Goal: Task Accomplishment & Management: Manage account settings

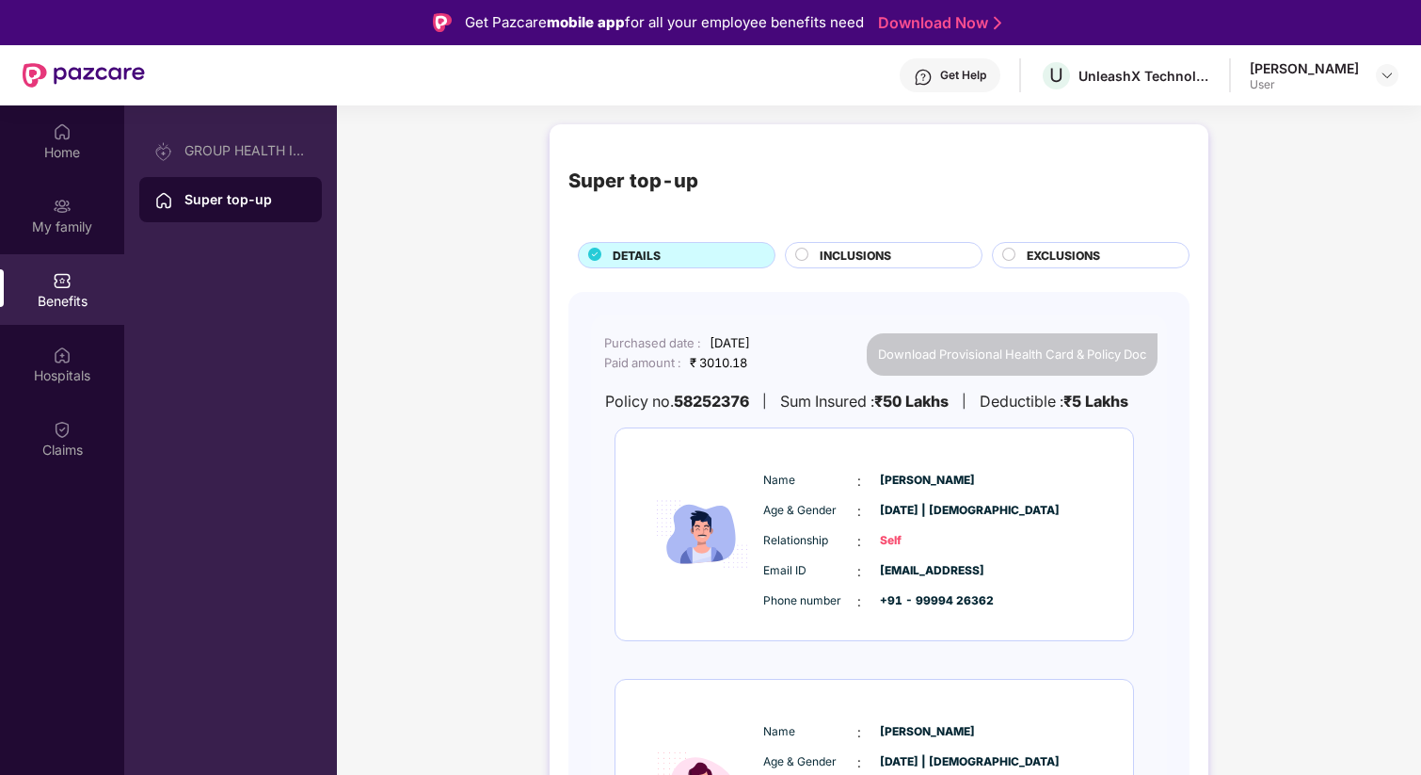
click at [1339, 89] on div "User" at bounding box center [1304, 84] width 109 height 15
click at [1390, 73] on img at bounding box center [1387, 75] width 15 height 15
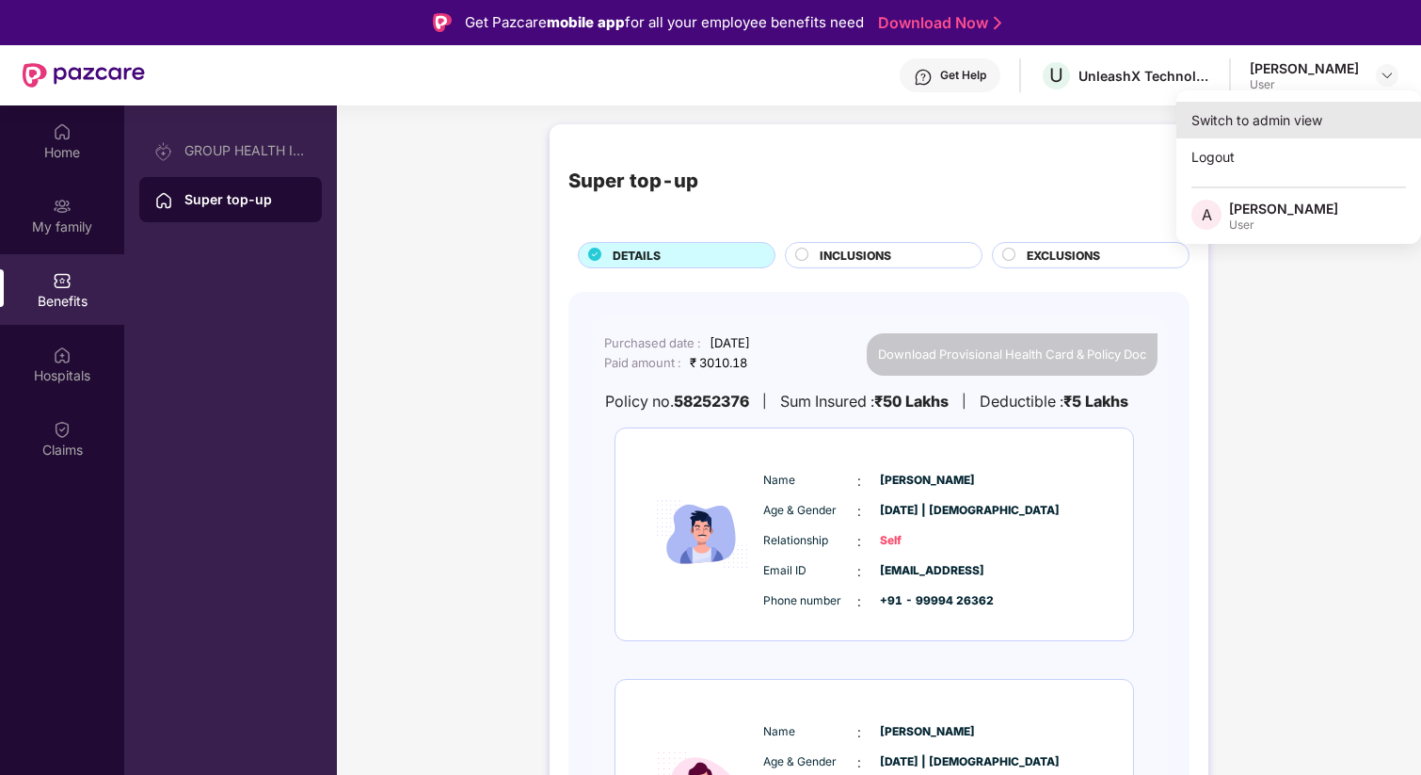
click at [1273, 126] on div "Switch to admin view" at bounding box center [1299, 120] width 245 height 37
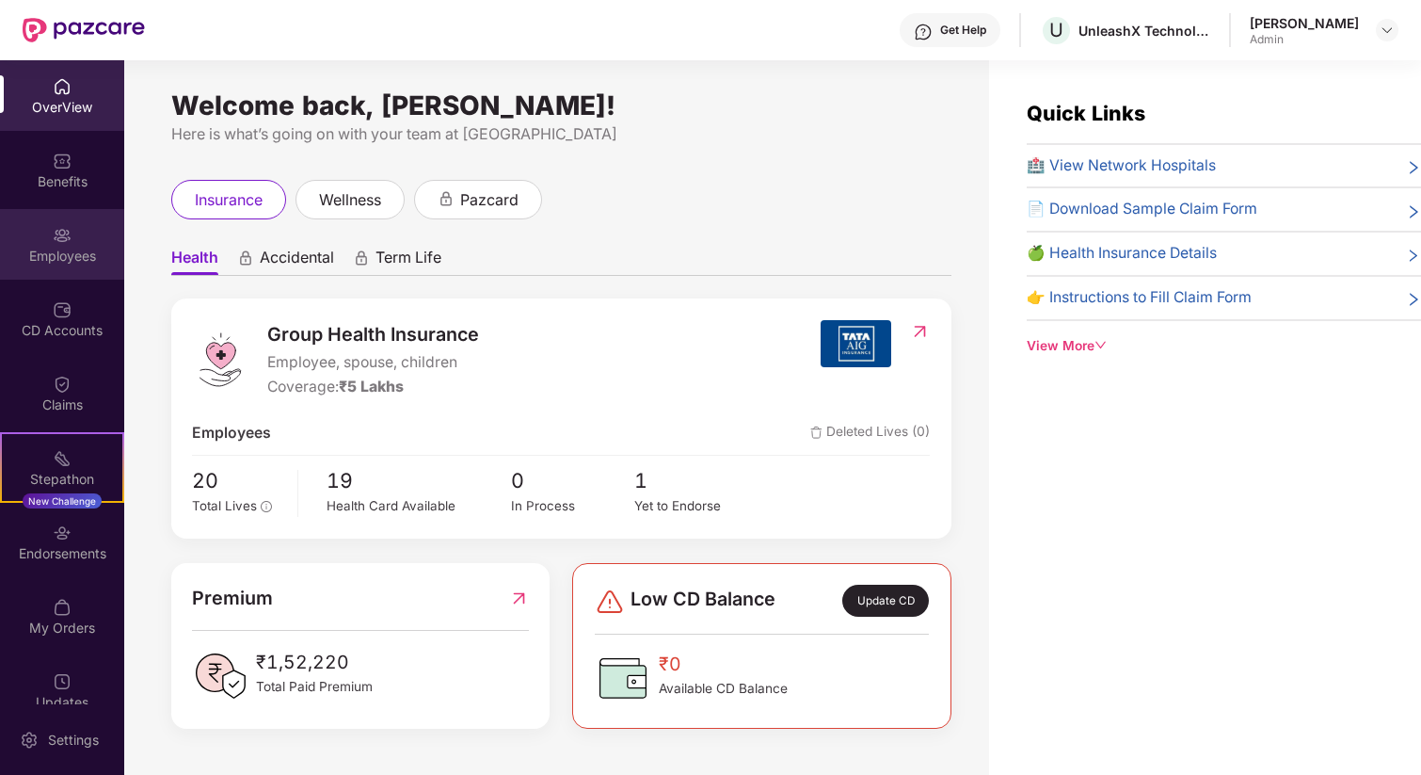
click at [48, 236] on div "Employees" at bounding box center [62, 244] width 124 height 71
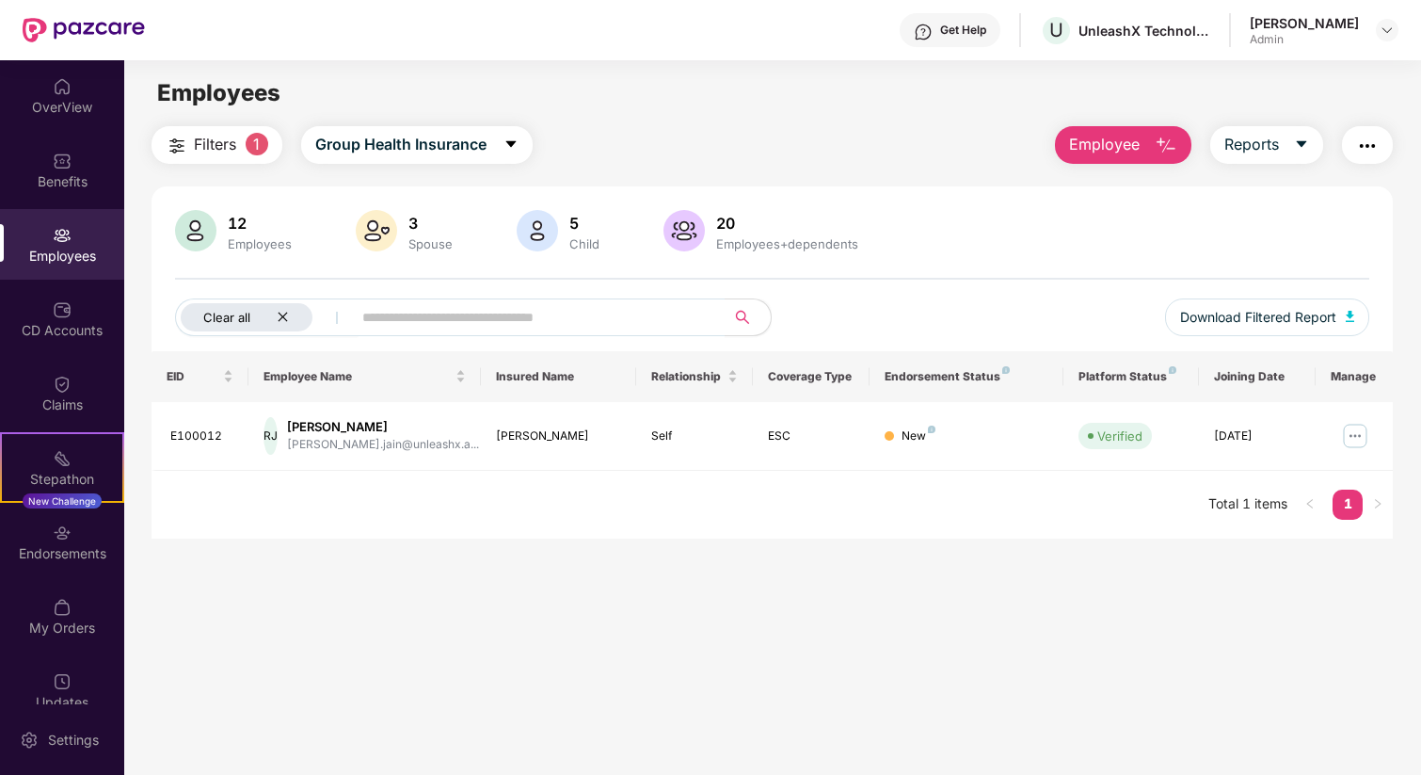
click at [284, 313] on icon "close" at bounding box center [283, 317] width 12 height 12
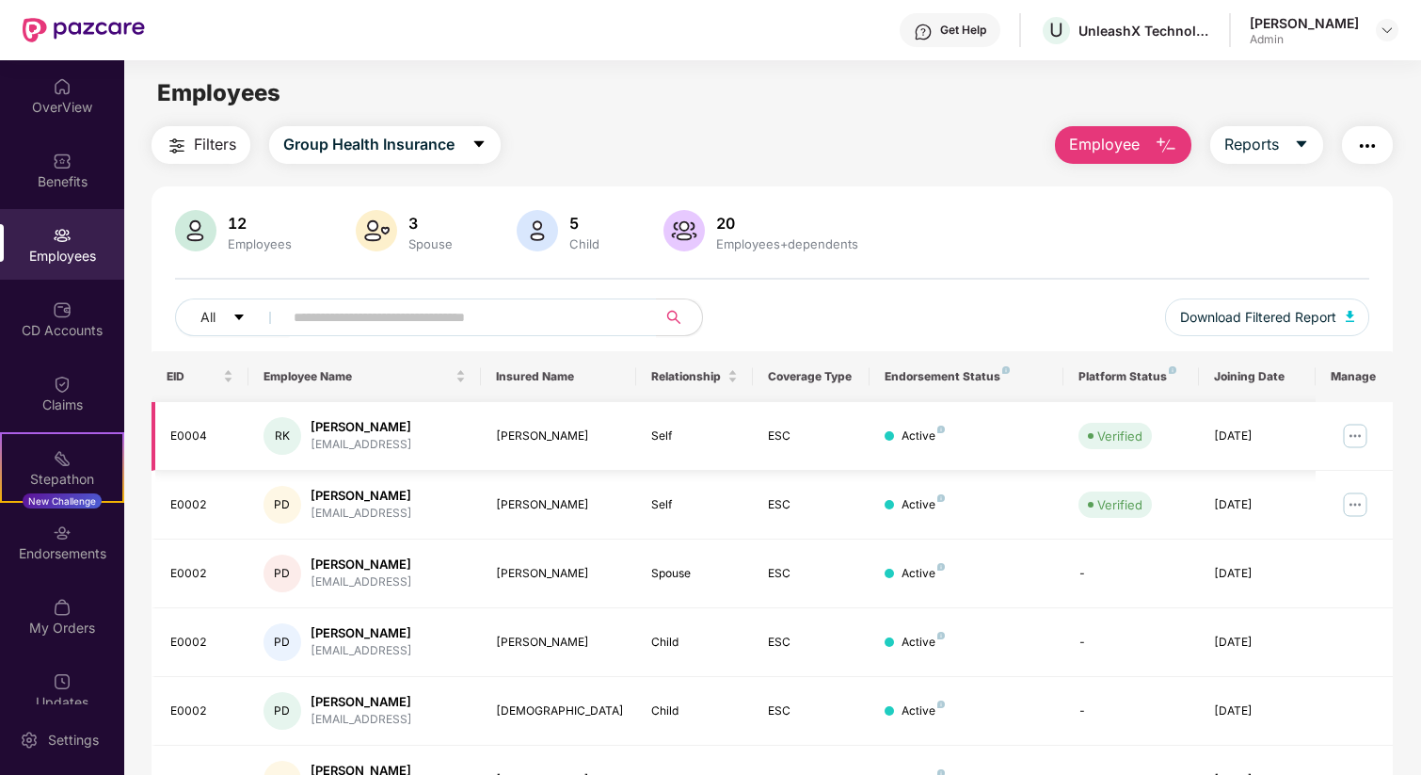
click at [1348, 431] on img at bounding box center [1355, 436] width 30 height 30
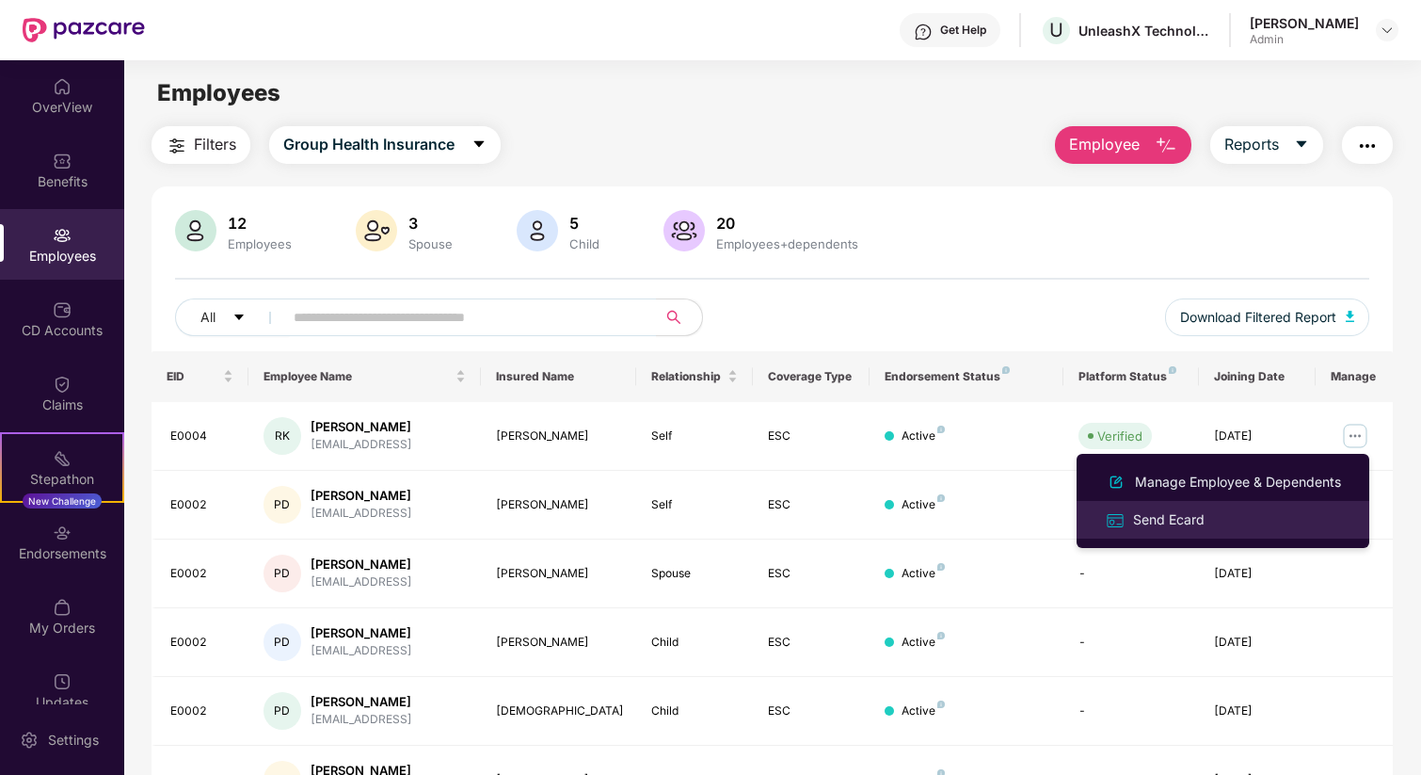
click at [1178, 520] on div "Send Ecard" at bounding box center [1169, 519] width 79 height 21
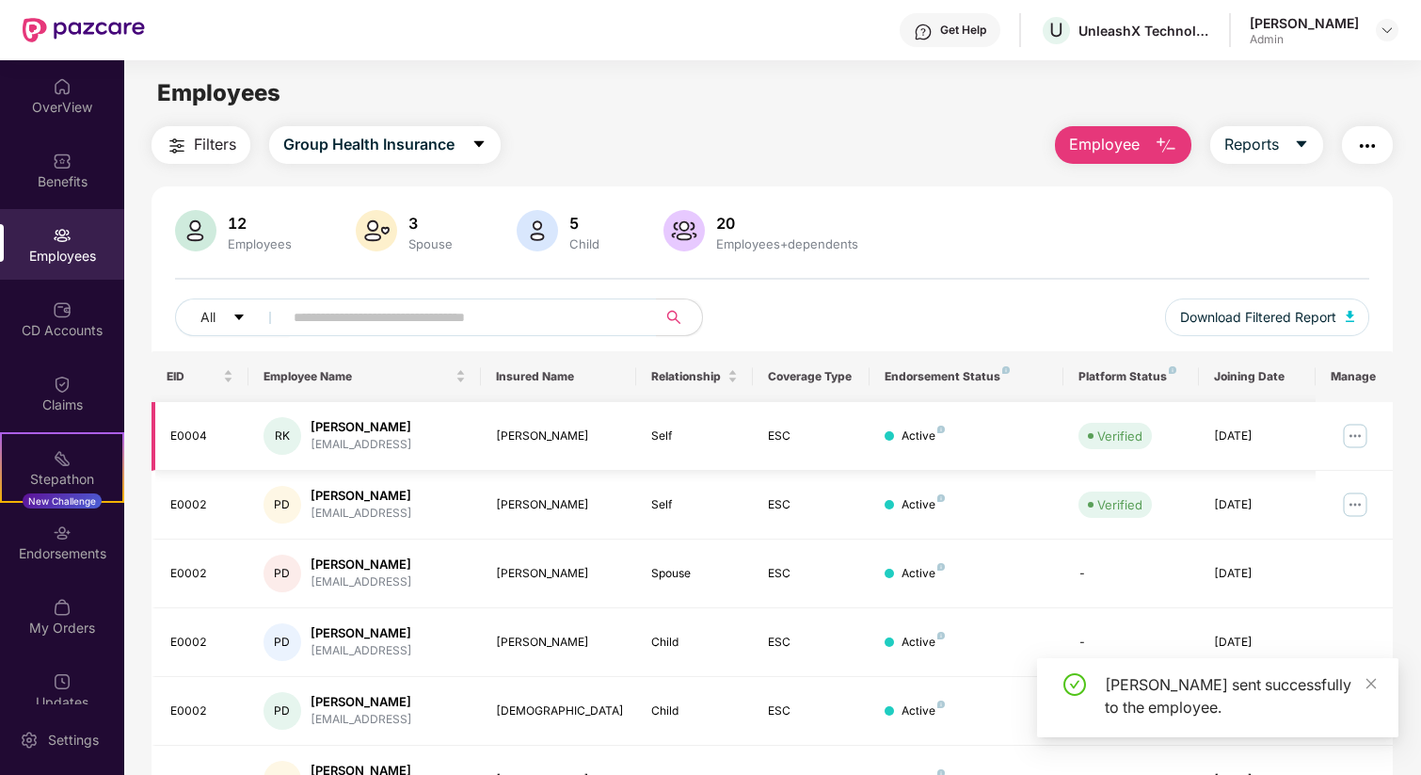
click at [1356, 437] on img at bounding box center [1355, 436] width 30 height 30
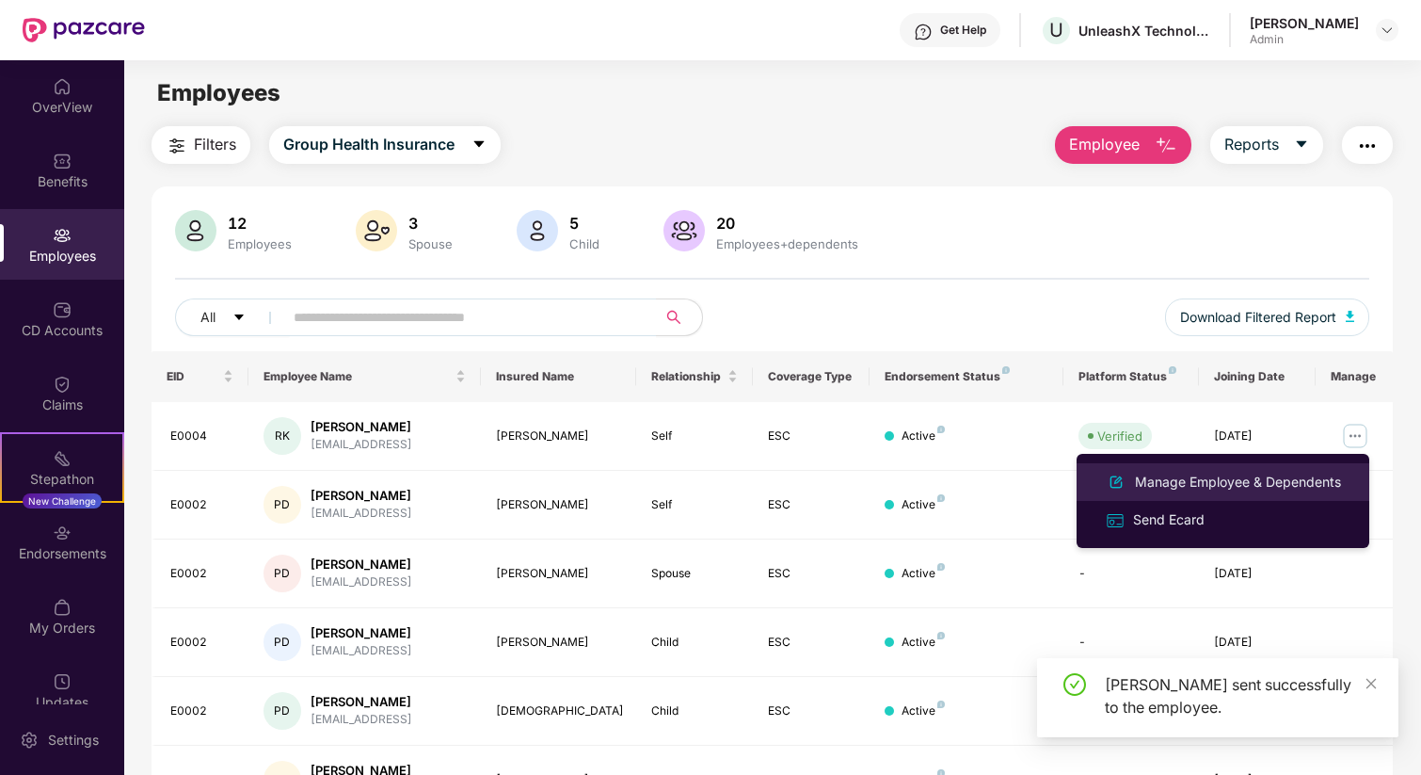
click at [1260, 477] on div "Manage Employee & Dependents" at bounding box center [1238, 482] width 214 height 21
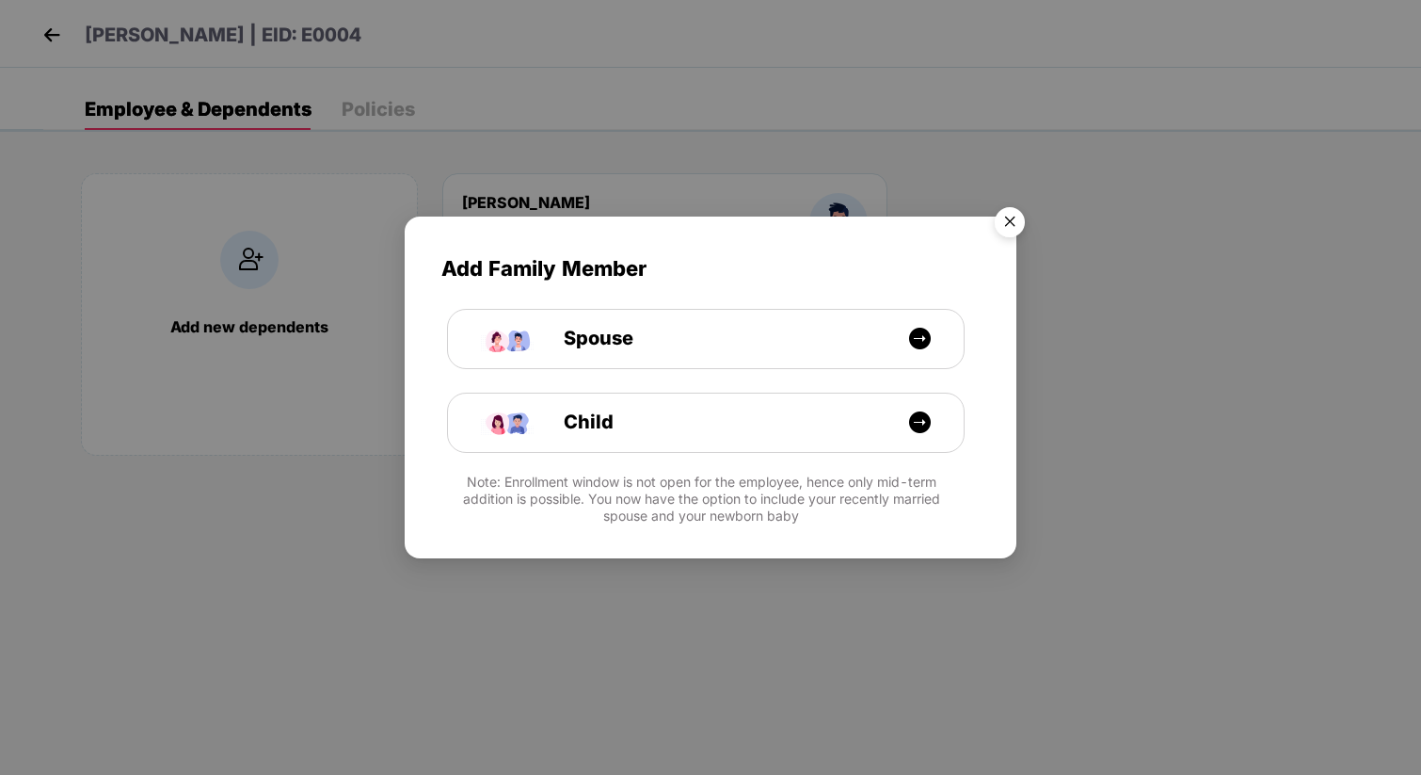
click at [1006, 216] on img "Close" at bounding box center [1010, 225] width 53 height 53
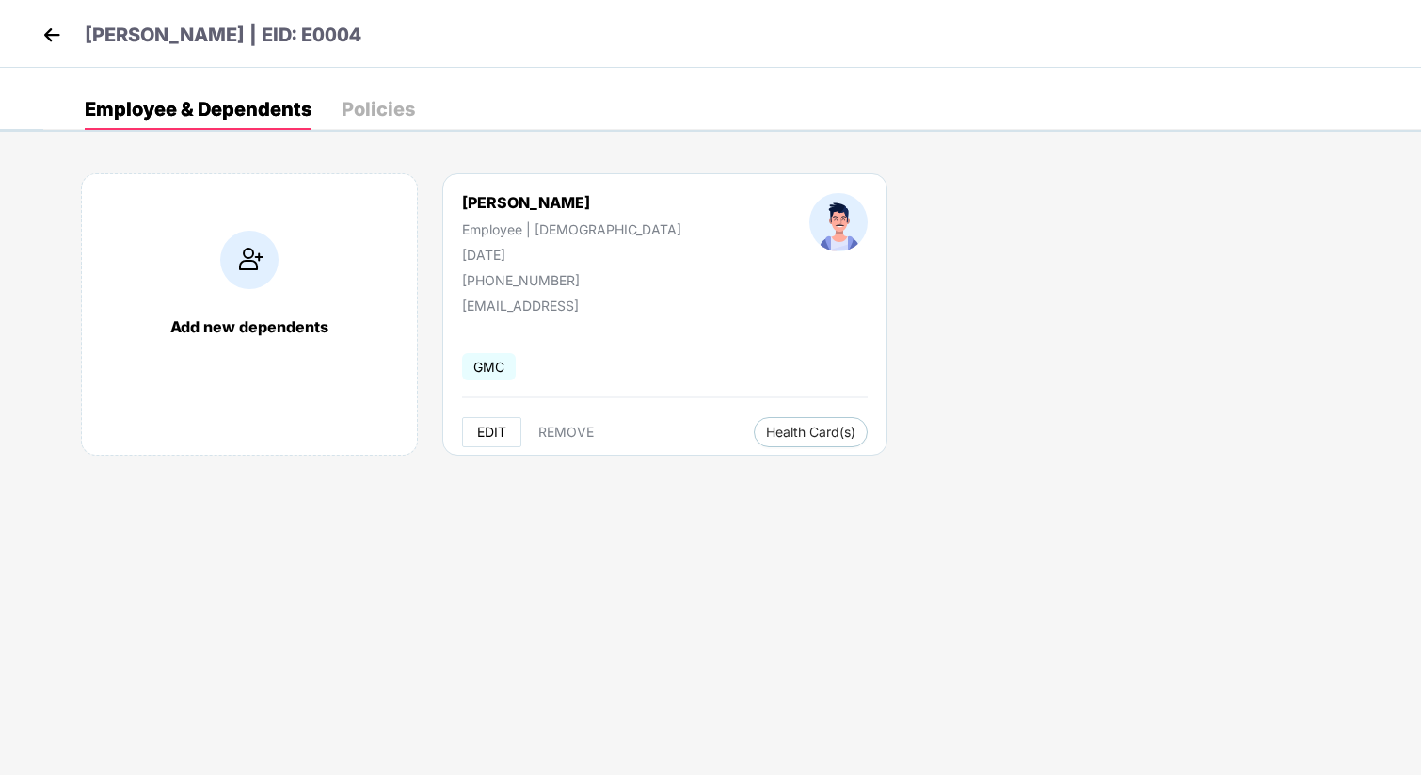
click at [495, 438] on span "EDIT" at bounding box center [491, 432] width 29 height 15
select select "****"
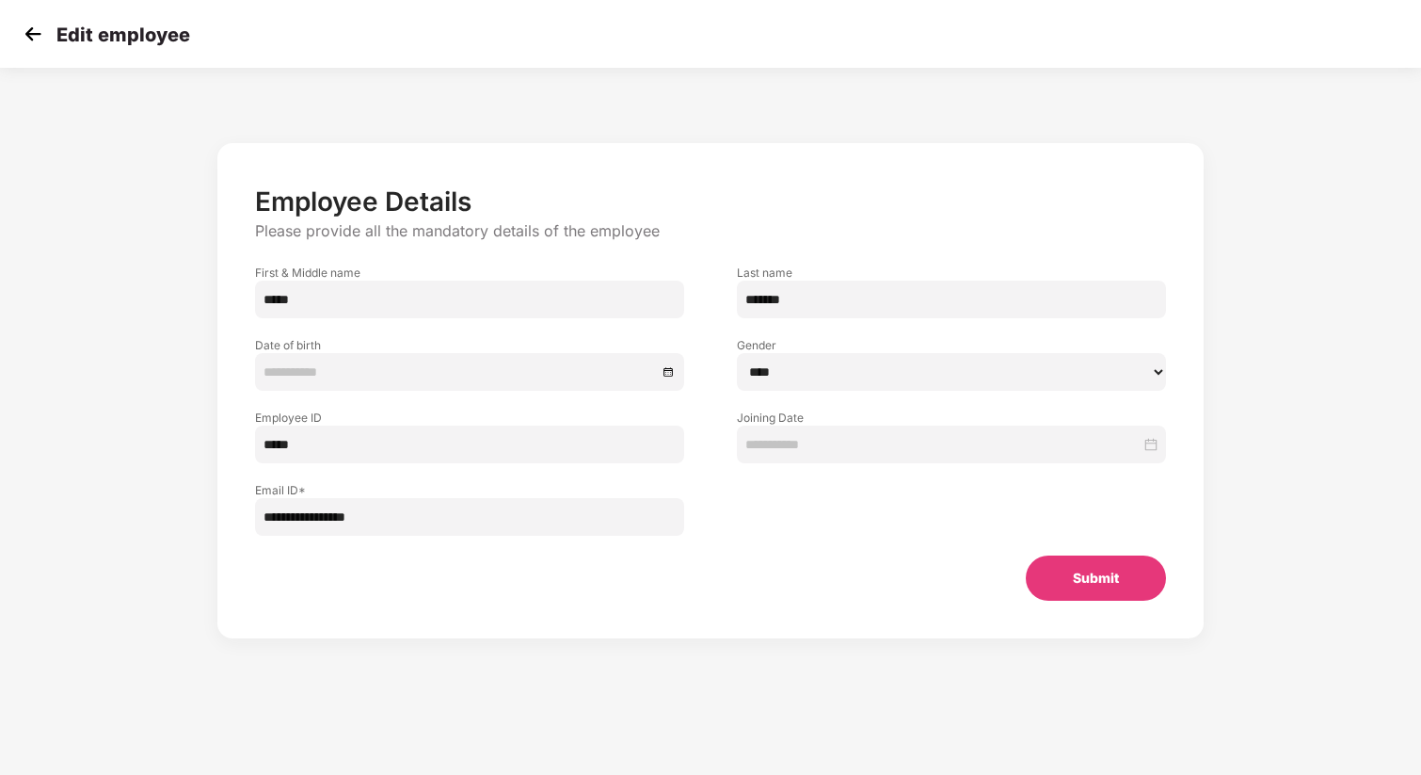
type input "**********"
click at [28, 31] on img at bounding box center [33, 34] width 28 height 28
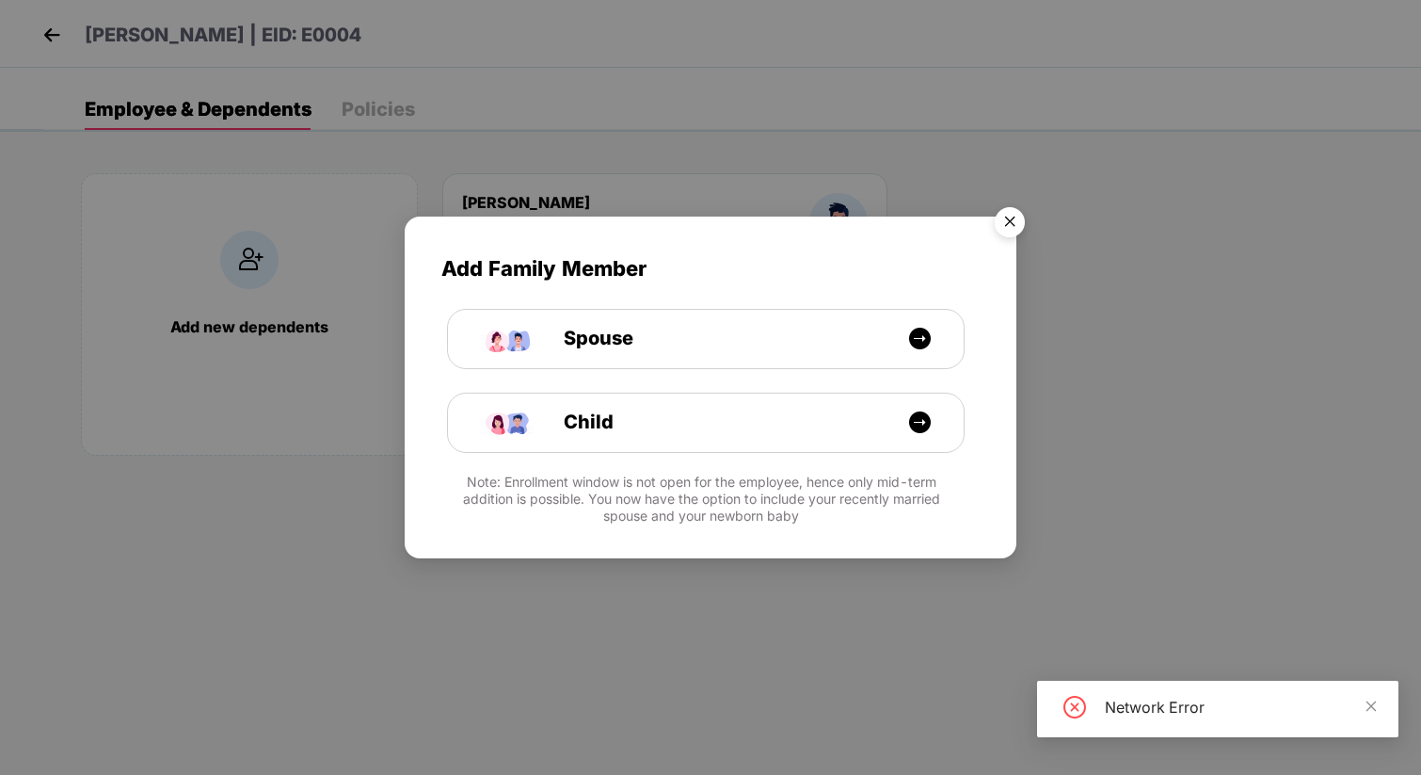
click at [1004, 220] on img "Close" at bounding box center [1010, 225] width 53 height 53
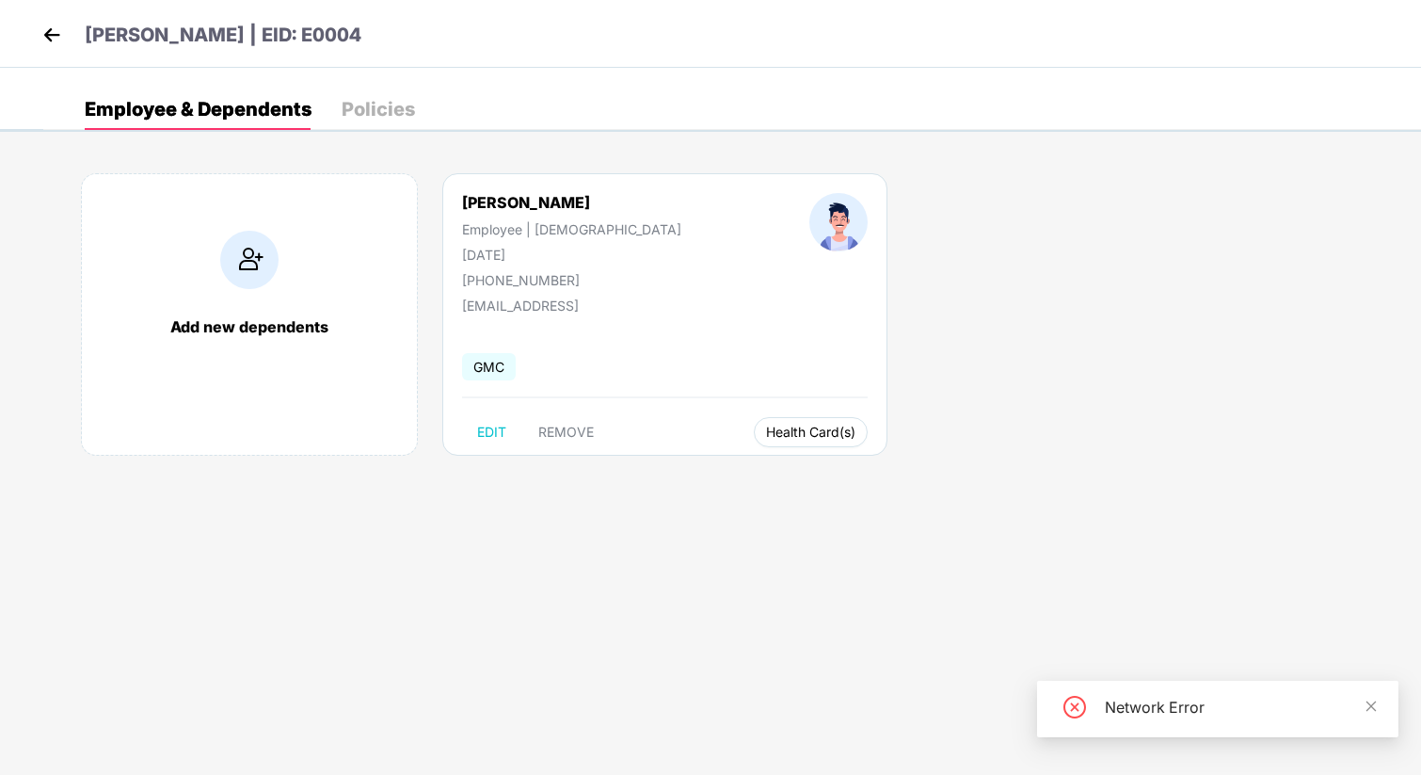
click at [766, 431] on span "Health Card(s)" at bounding box center [810, 431] width 89 height 9
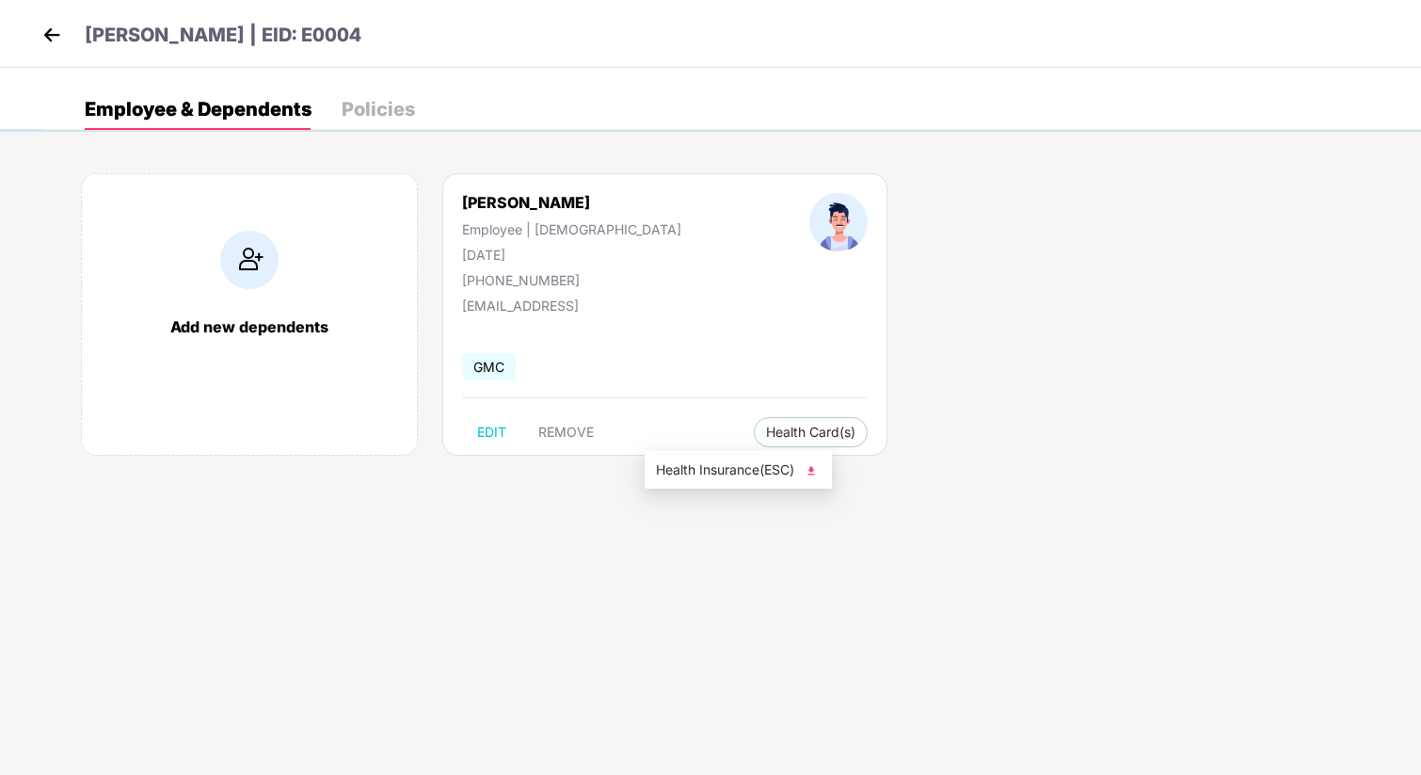
click at [812, 470] on img at bounding box center [811, 470] width 19 height 19
click at [45, 29] on img at bounding box center [52, 35] width 28 height 28
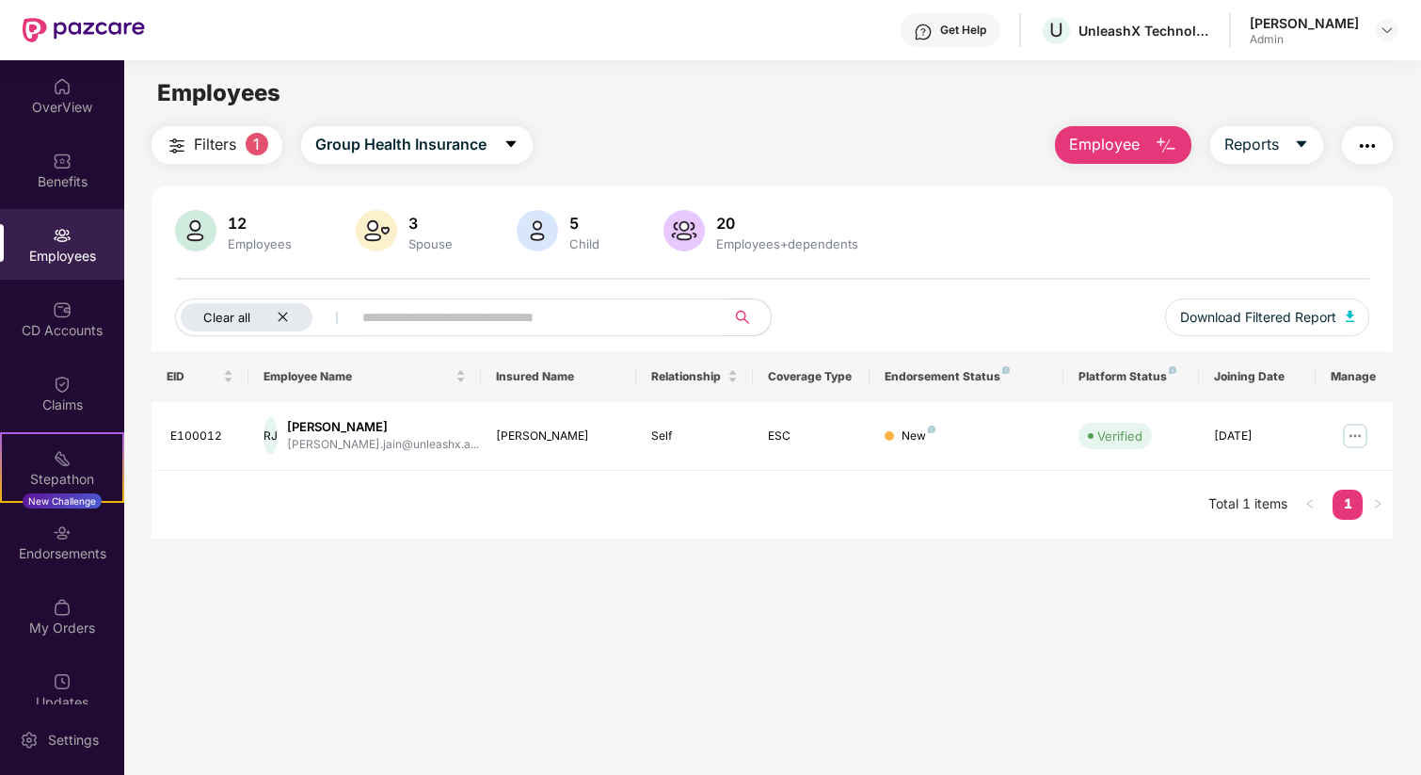
click at [291, 314] on div "Clear all" at bounding box center [247, 317] width 132 height 28
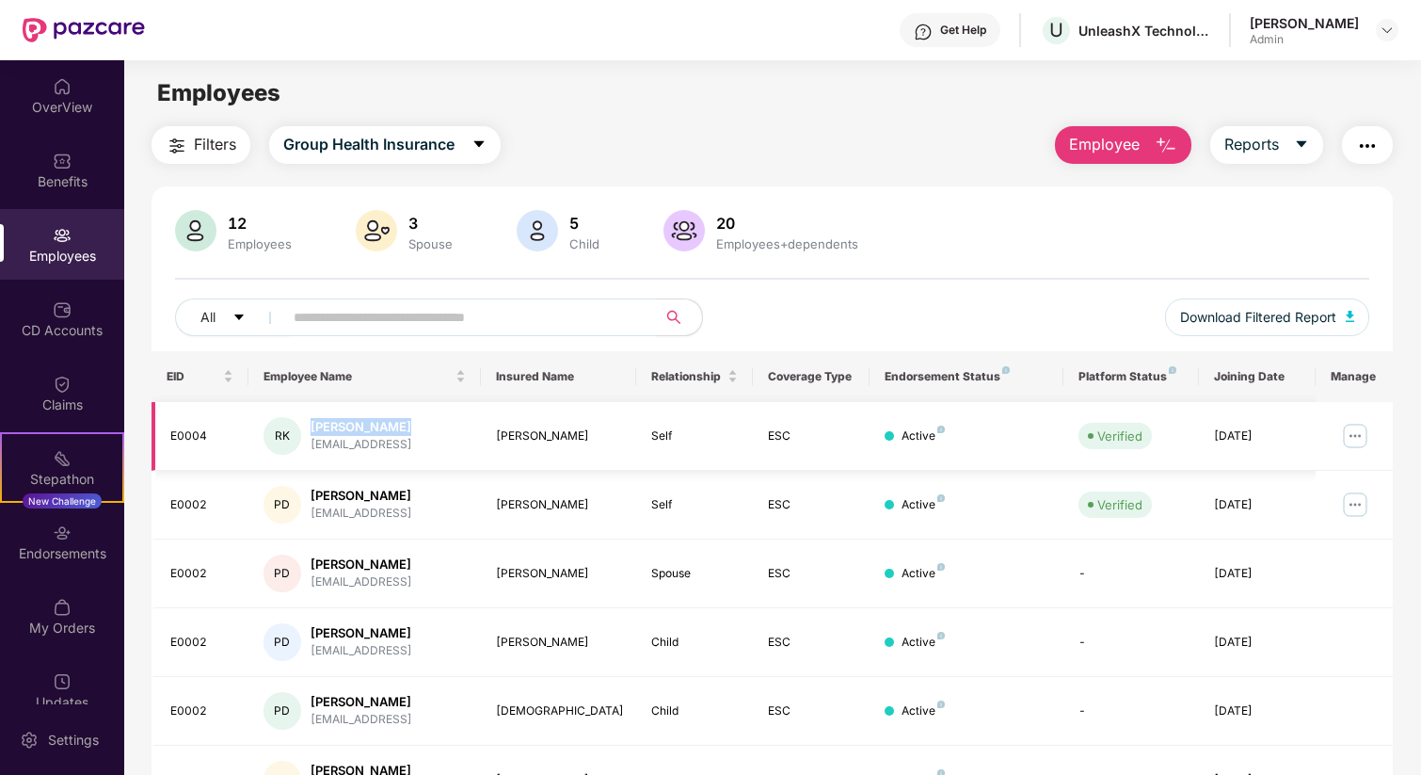
drag, startPoint x: 393, startPoint y: 427, endPoint x: 312, endPoint y: 431, distance: 82.0
click at [312, 431] on div "[PERSON_NAME]" at bounding box center [362, 427] width 102 height 18
copy div "[PERSON_NAME]"
click at [1368, 498] on img at bounding box center [1355, 504] width 30 height 30
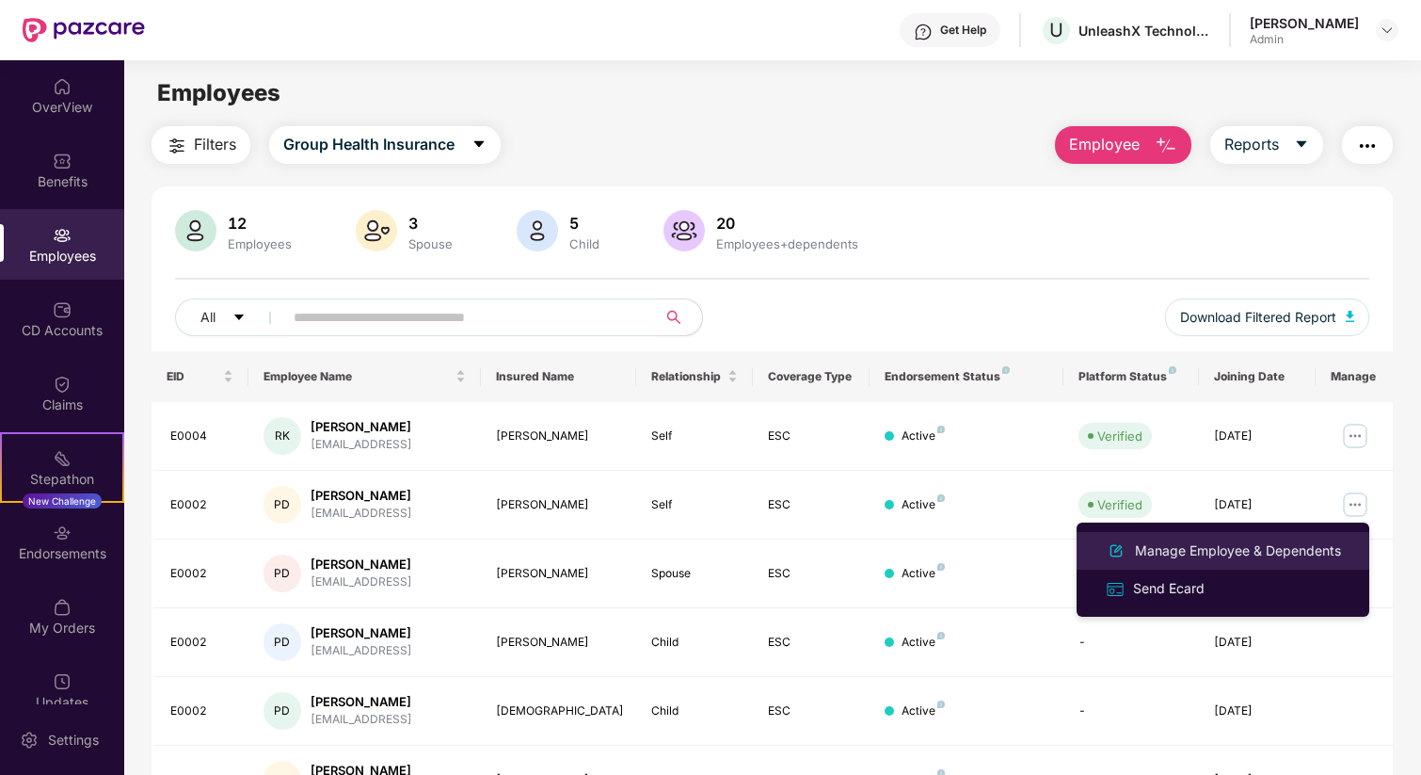
click at [1242, 550] on div "Manage Employee & Dependents" at bounding box center [1238, 550] width 214 height 21
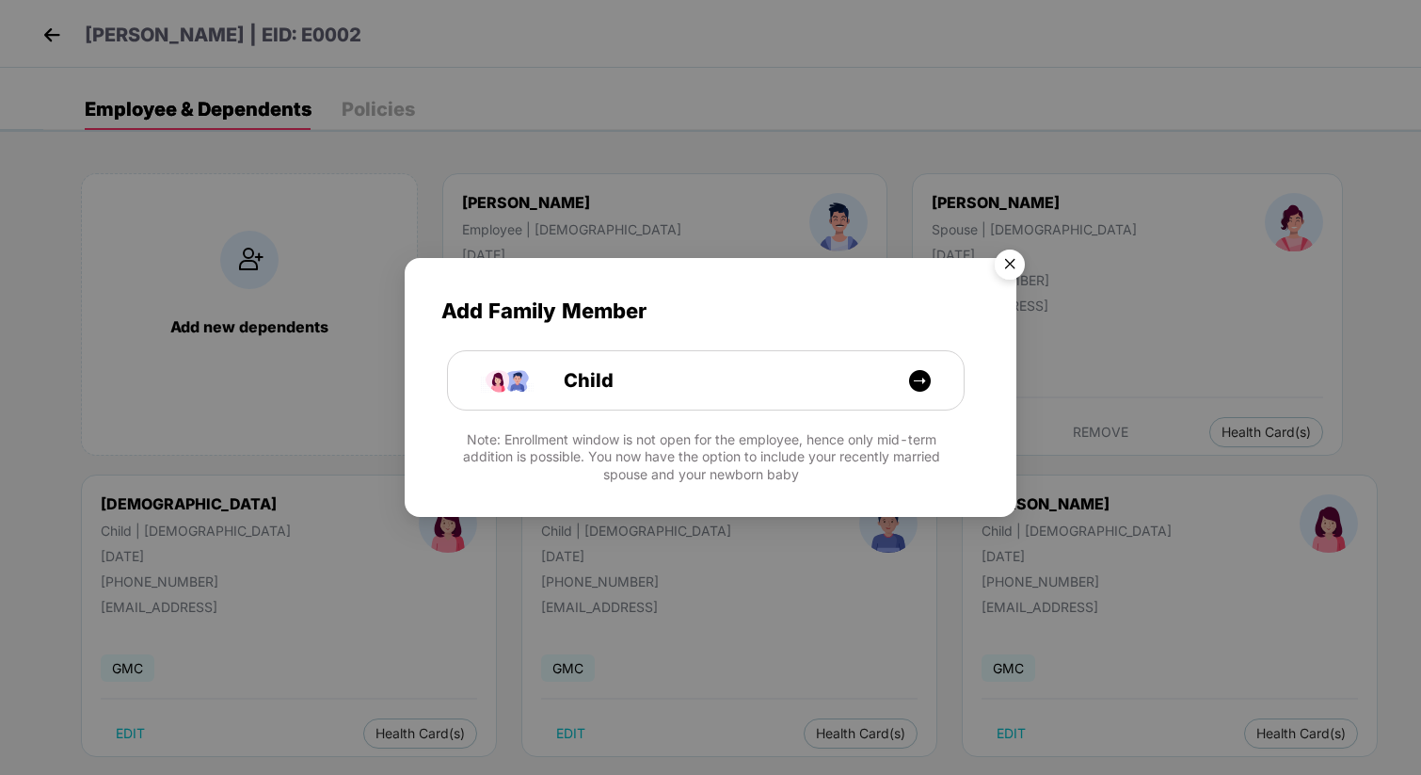
click at [1007, 252] on img "Close" at bounding box center [1010, 267] width 53 height 53
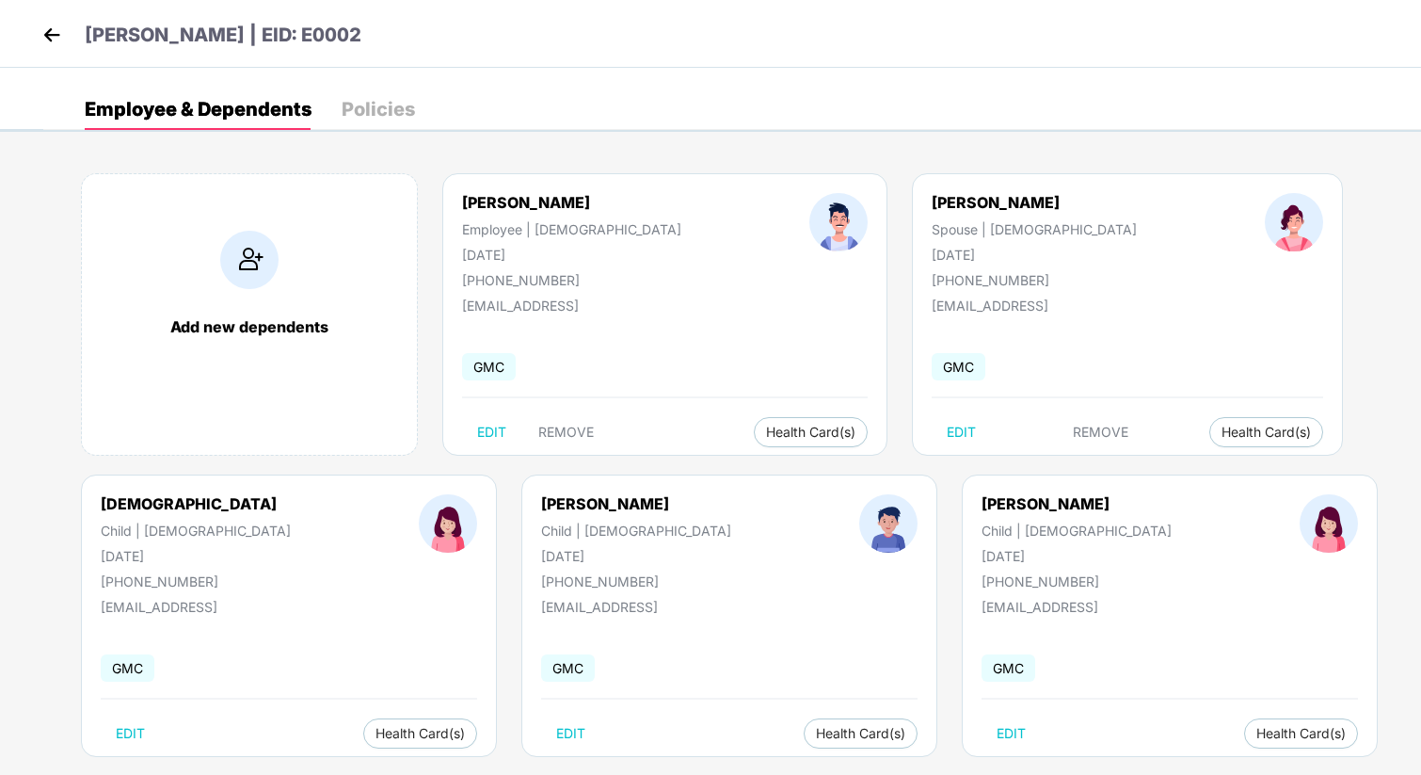
click at [500, 281] on div "[PHONE_NUMBER]" at bounding box center [571, 280] width 219 height 16
click at [519, 207] on div "[PERSON_NAME]" at bounding box center [571, 202] width 219 height 19
drag, startPoint x: 552, startPoint y: 202, endPoint x: 460, endPoint y: 205, distance: 91.3
click at [460, 205] on div "[PERSON_NAME] Employee | [DEMOGRAPHIC_DATA] [DATE] [PHONE_NUMBER]" at bounding box center [571, 240] width 347 height 95
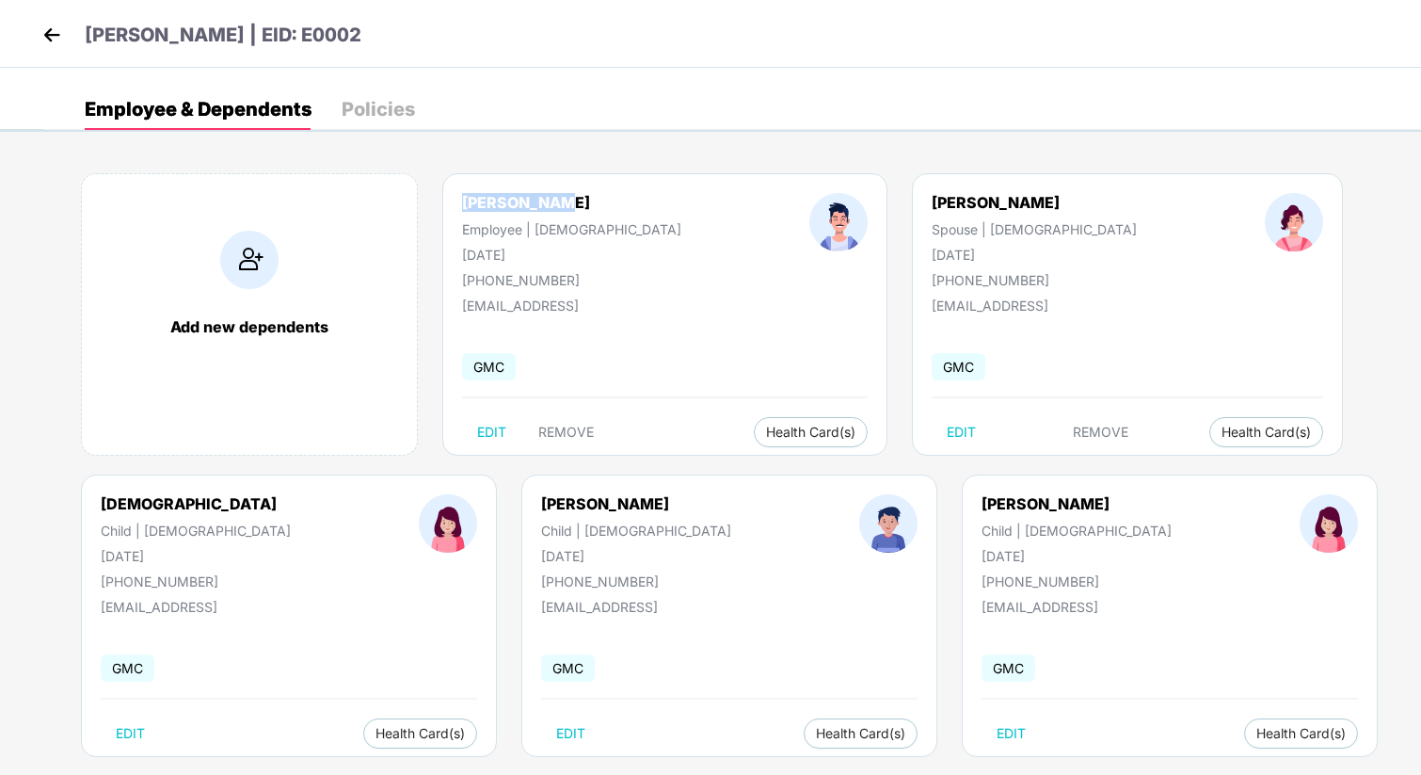
copy div "[PERSON_NAME]"
click at [56, 37] on img at bounding box center [52, 35] width 28 height 28
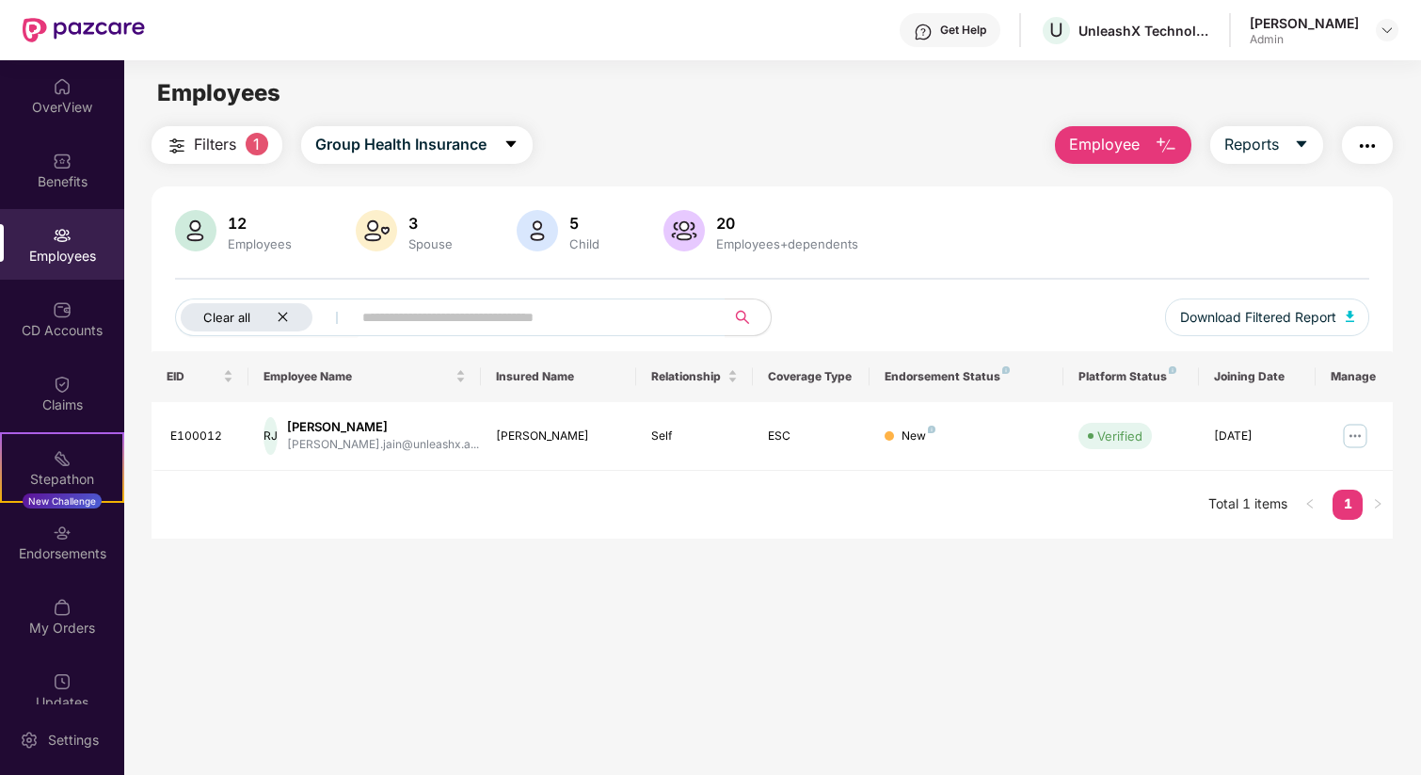
click at [281, 317] on icon "close" at bounding box center [283, 317] width 12 height 12
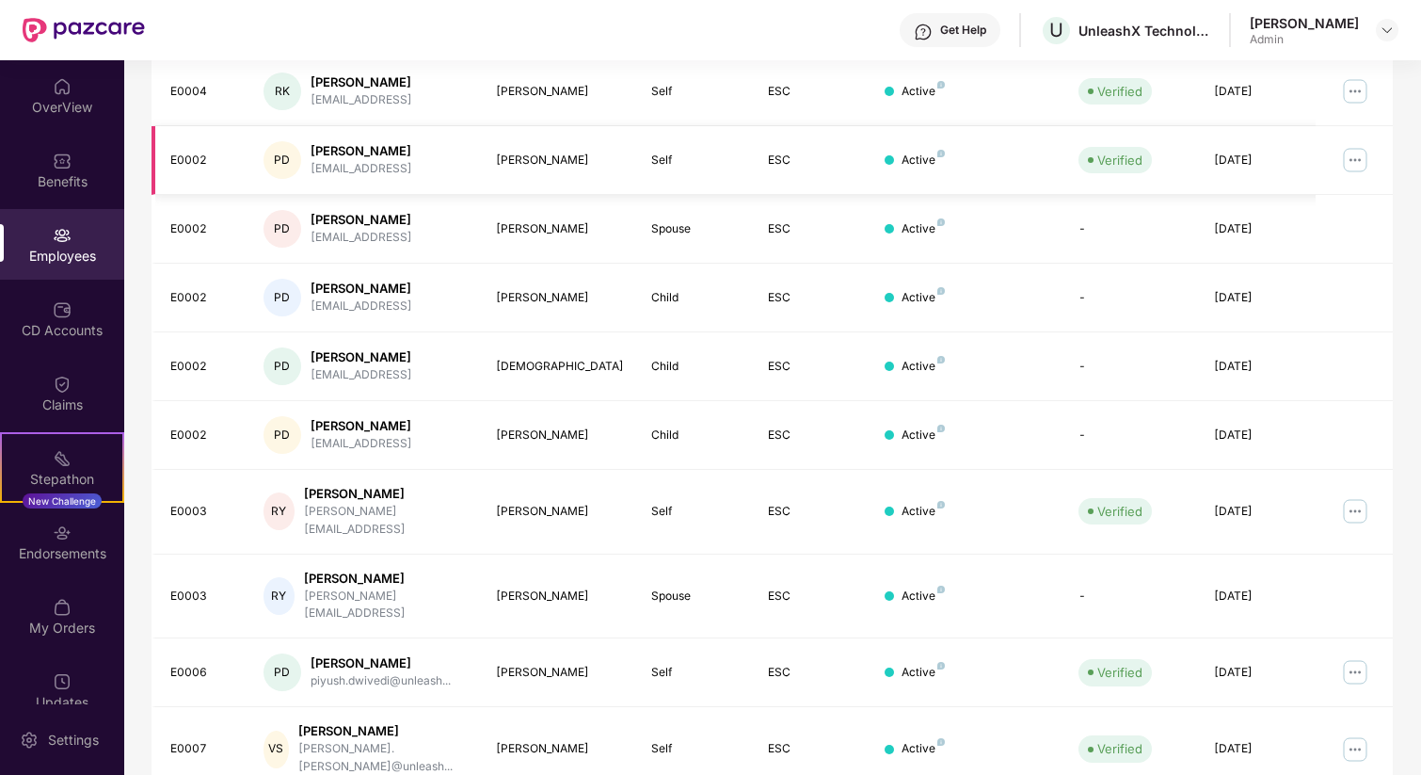
scroll to position [382, 0]
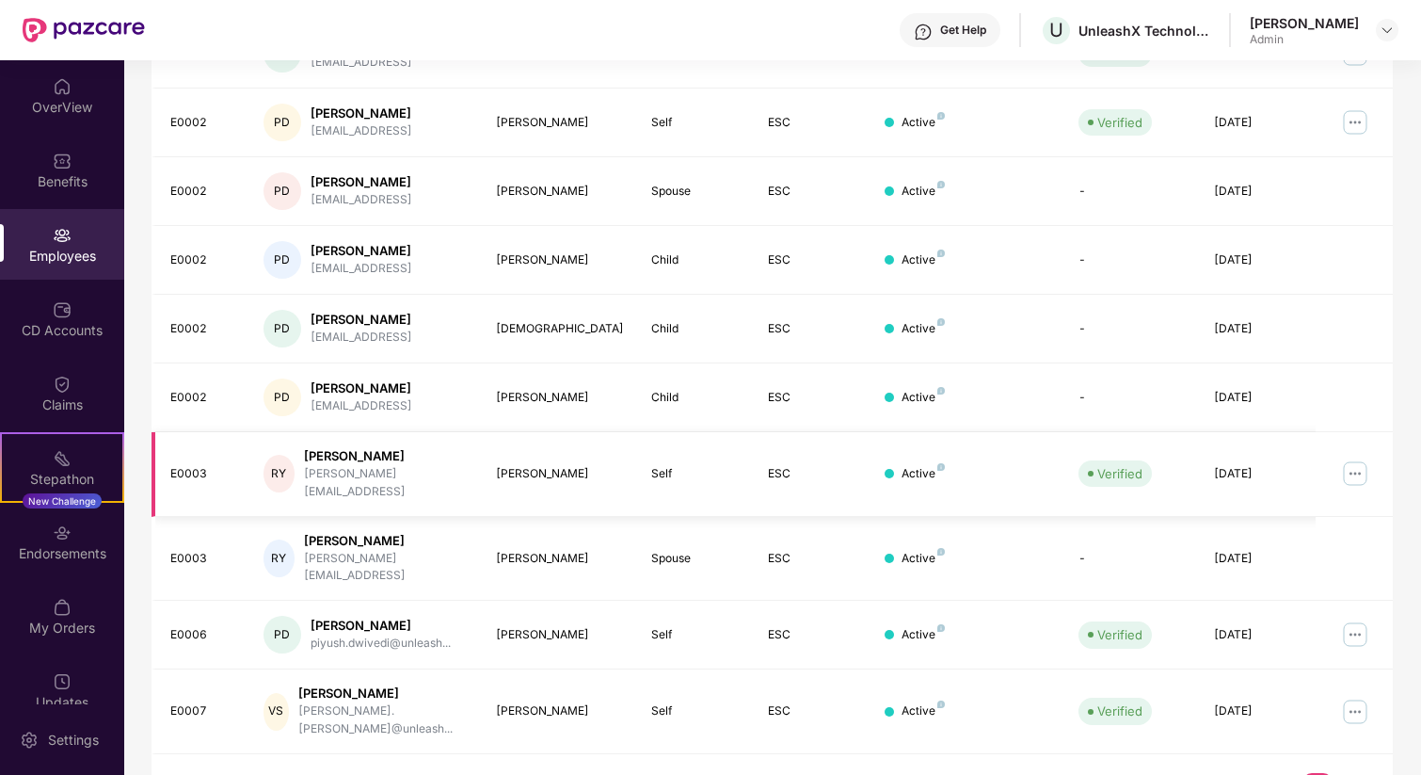
click at [1357, 467] on img at bounding box center [1355, 473] width 30 height 30
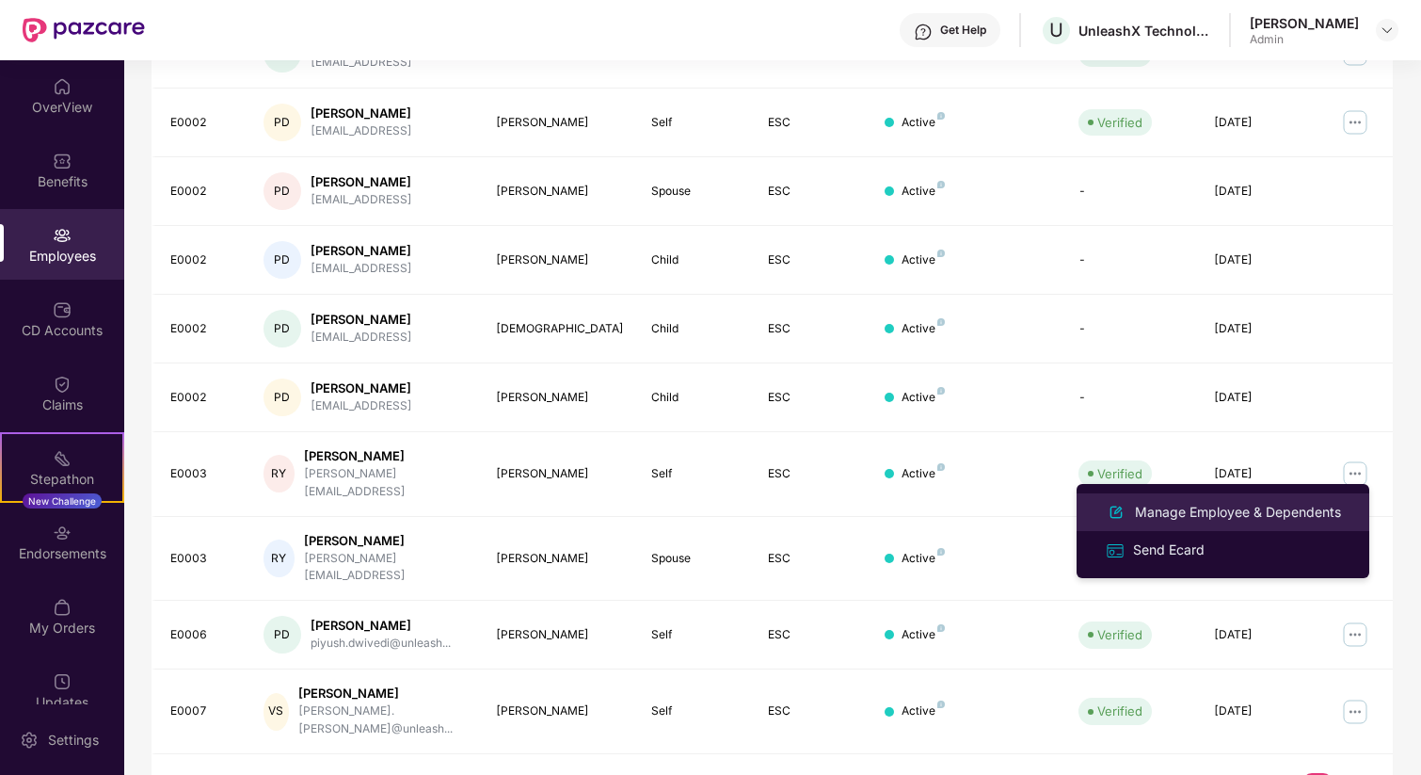
click at [1236, 509] on div "Manage Employee & Dependents" at bounding box center [1238, 512] width 214 height 21
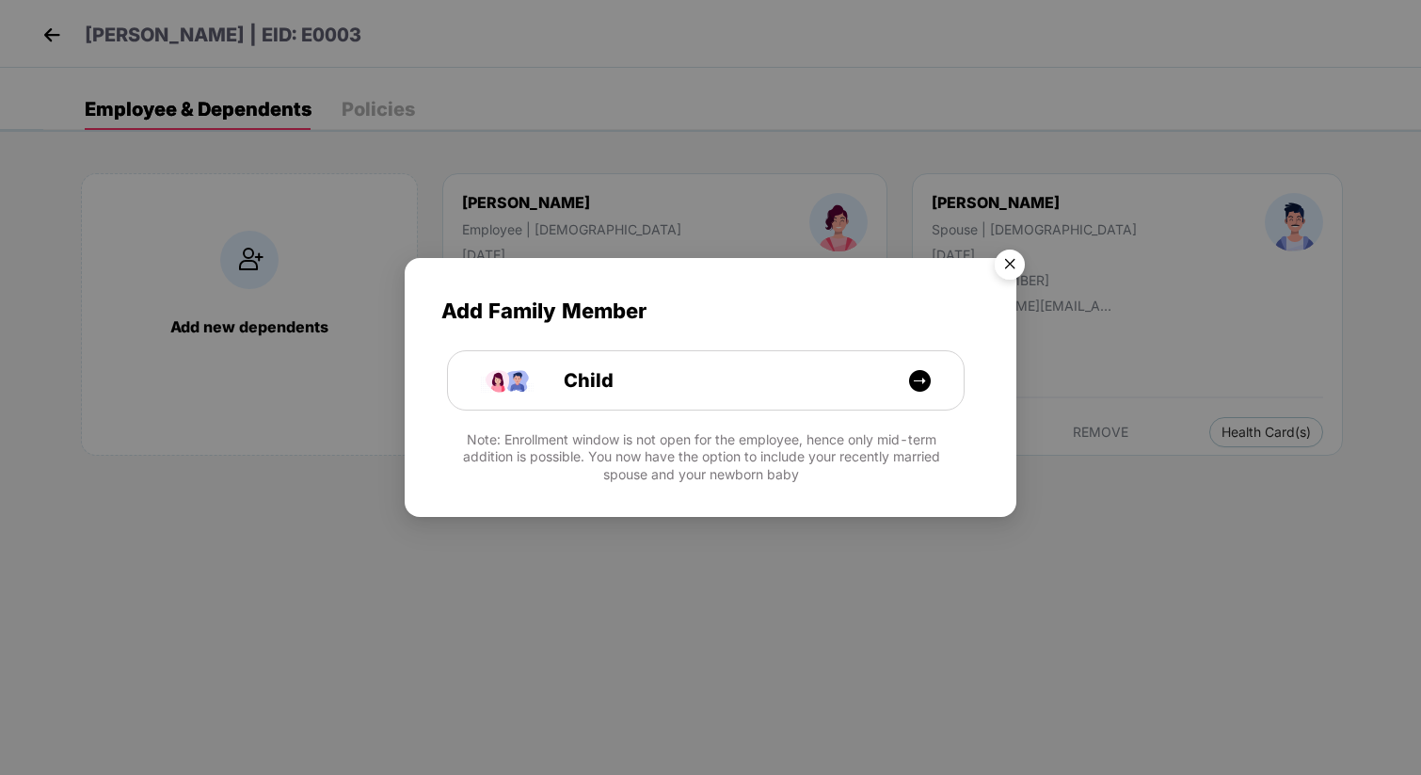
click at [1007, 261] on img "Close" at bounding box center [1010, 267] width 53 height 53
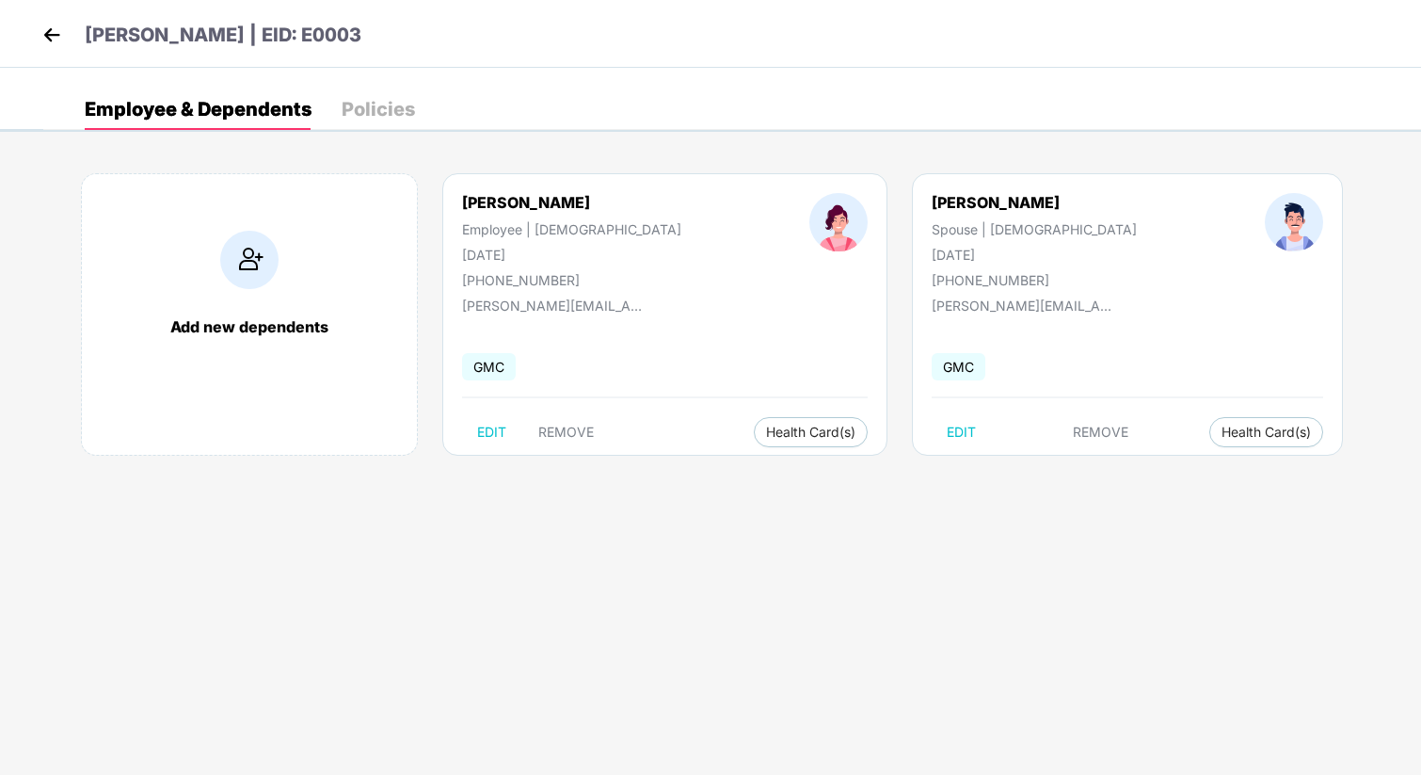
click at [49, 40] on img at bounding box center [52, 35] width 28 height 28
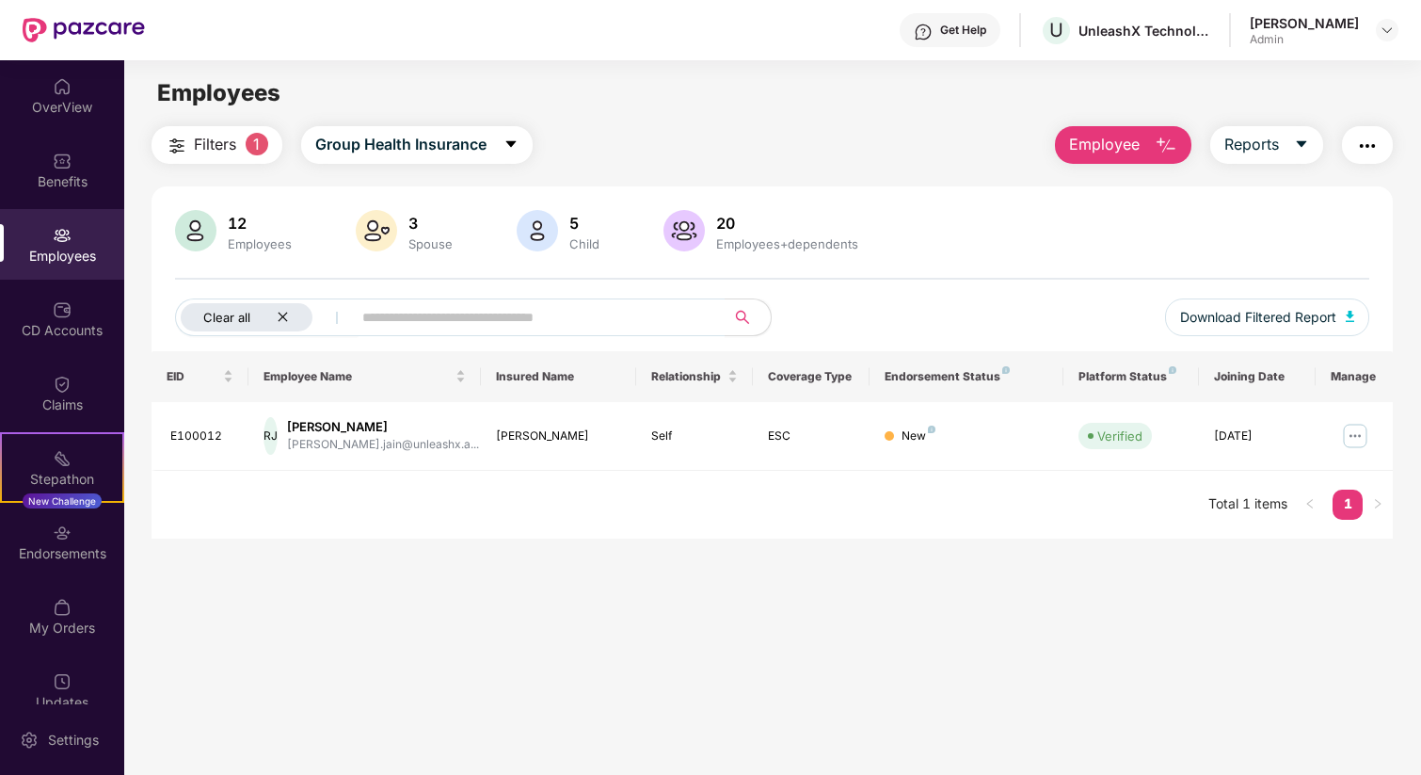
click at [284, 321] on icon "close" at bounding box center [283, 317] width 12 height 12
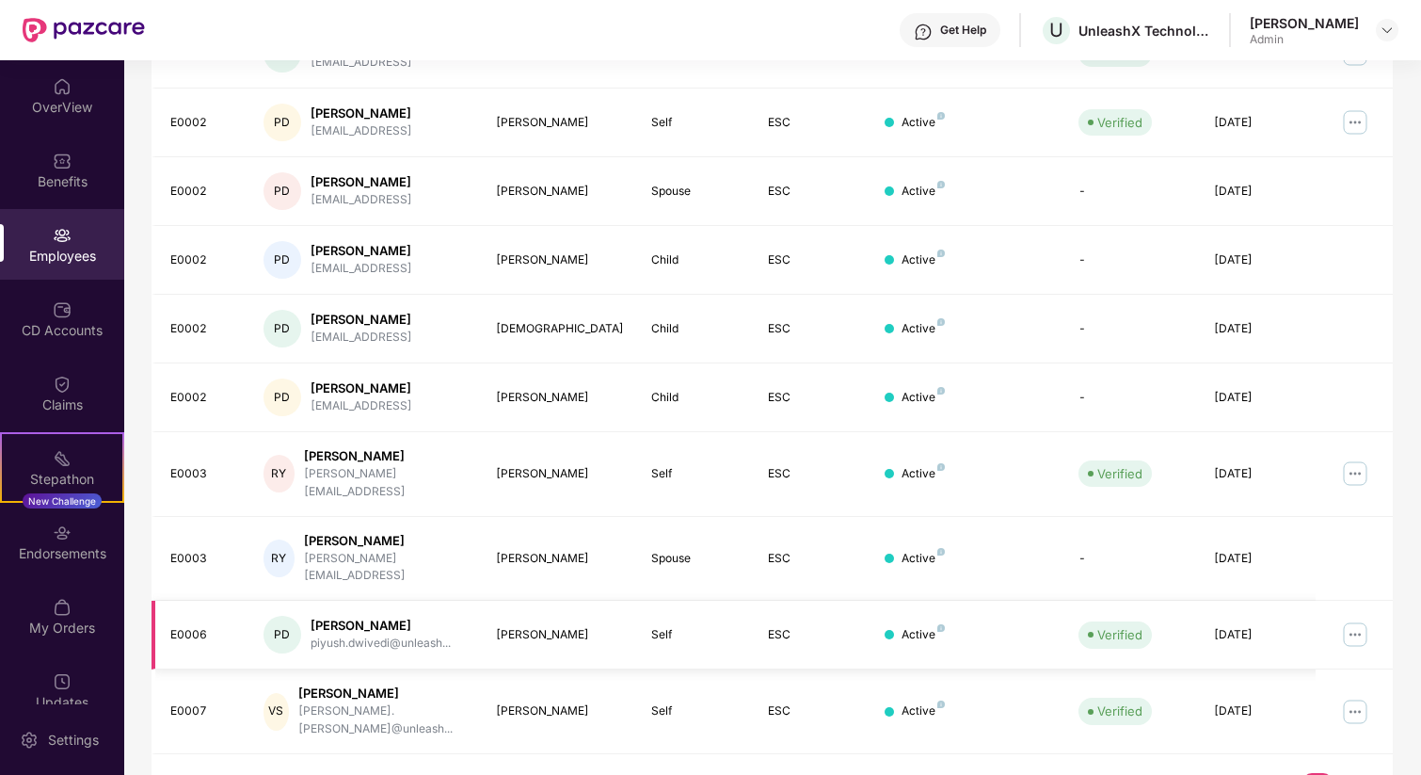
click at [1354, 619] on img at bounding box center [1355, 634] width 30 height 30
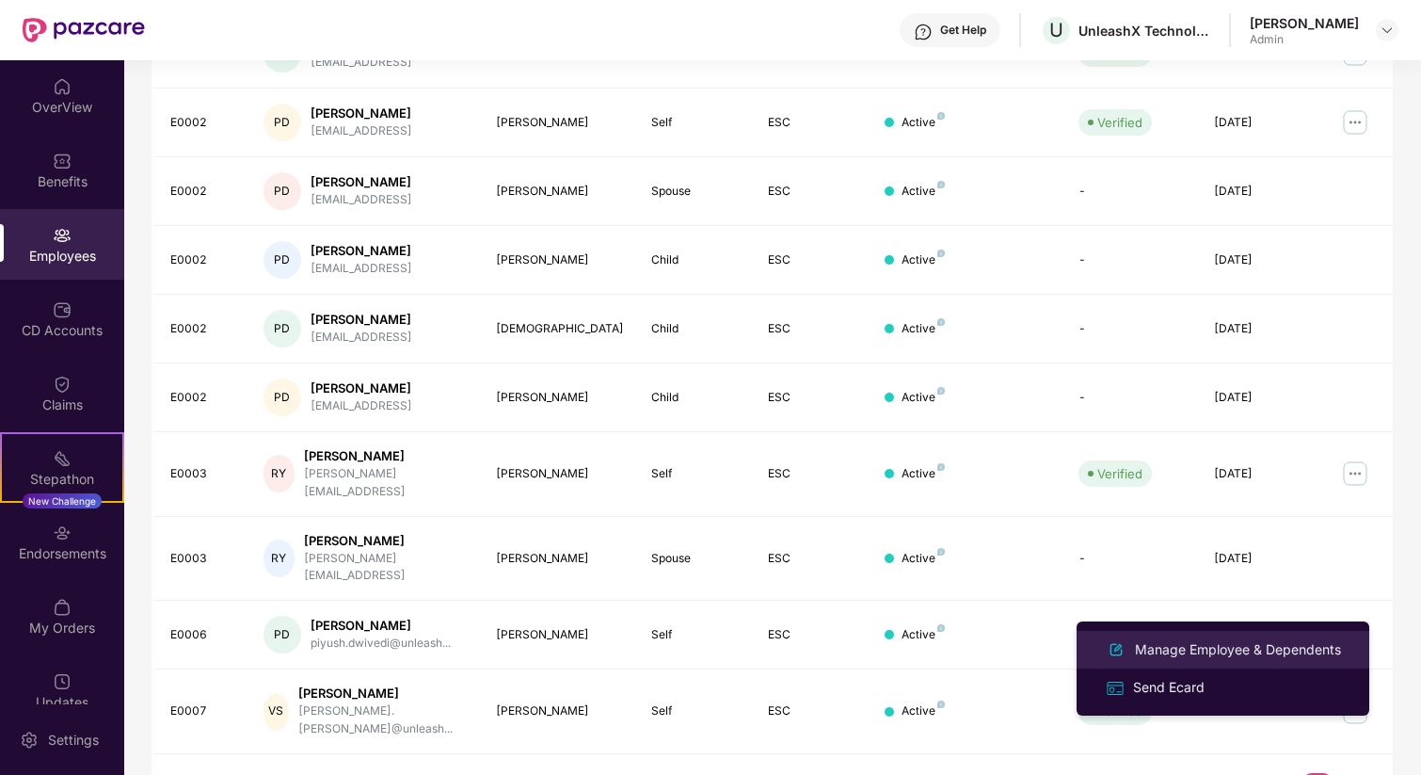
click at [1221, 649] on div "Manage Employee & Dependents" at bounding box center [1238, 649] width 214 height 21
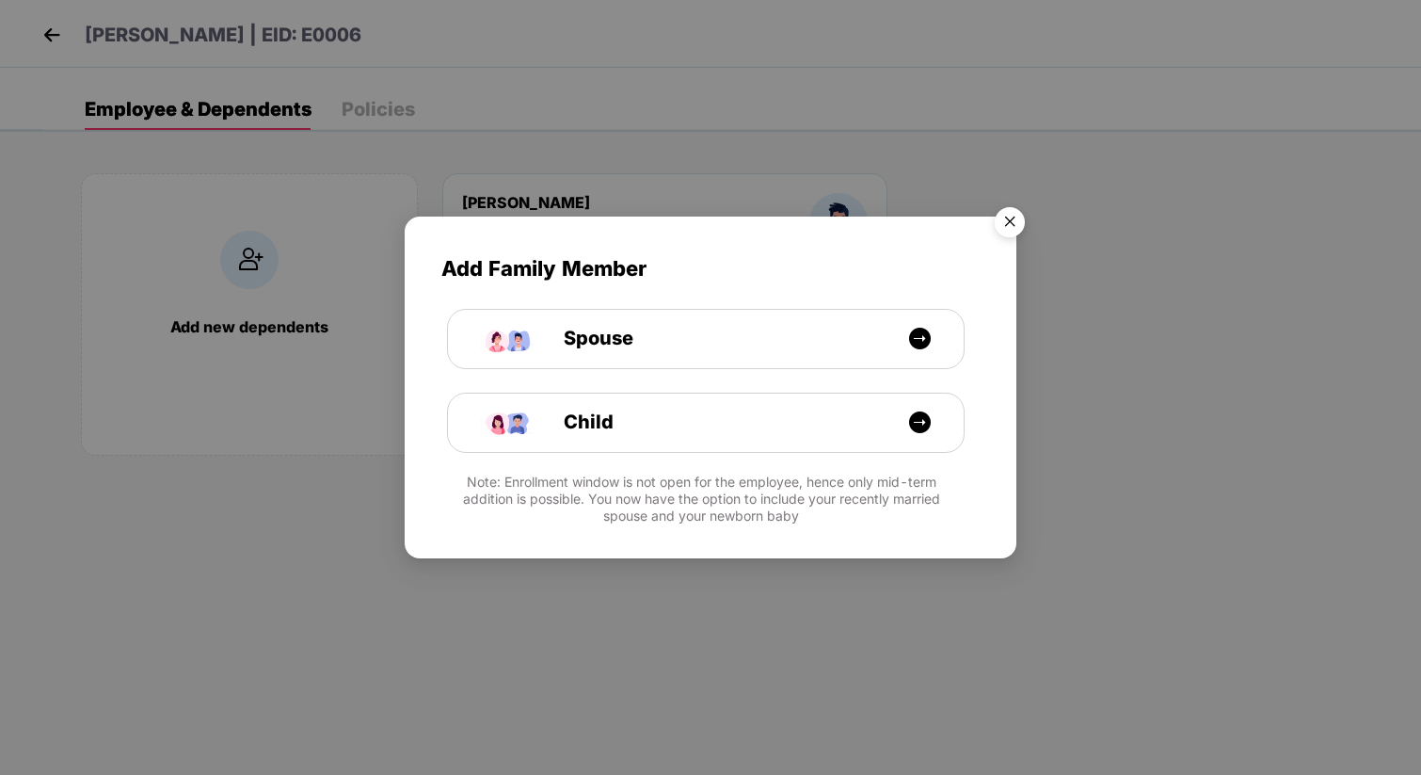
click at [1009, 232] on img "Close" at bounding box center [1010, 225] width 53 height 53
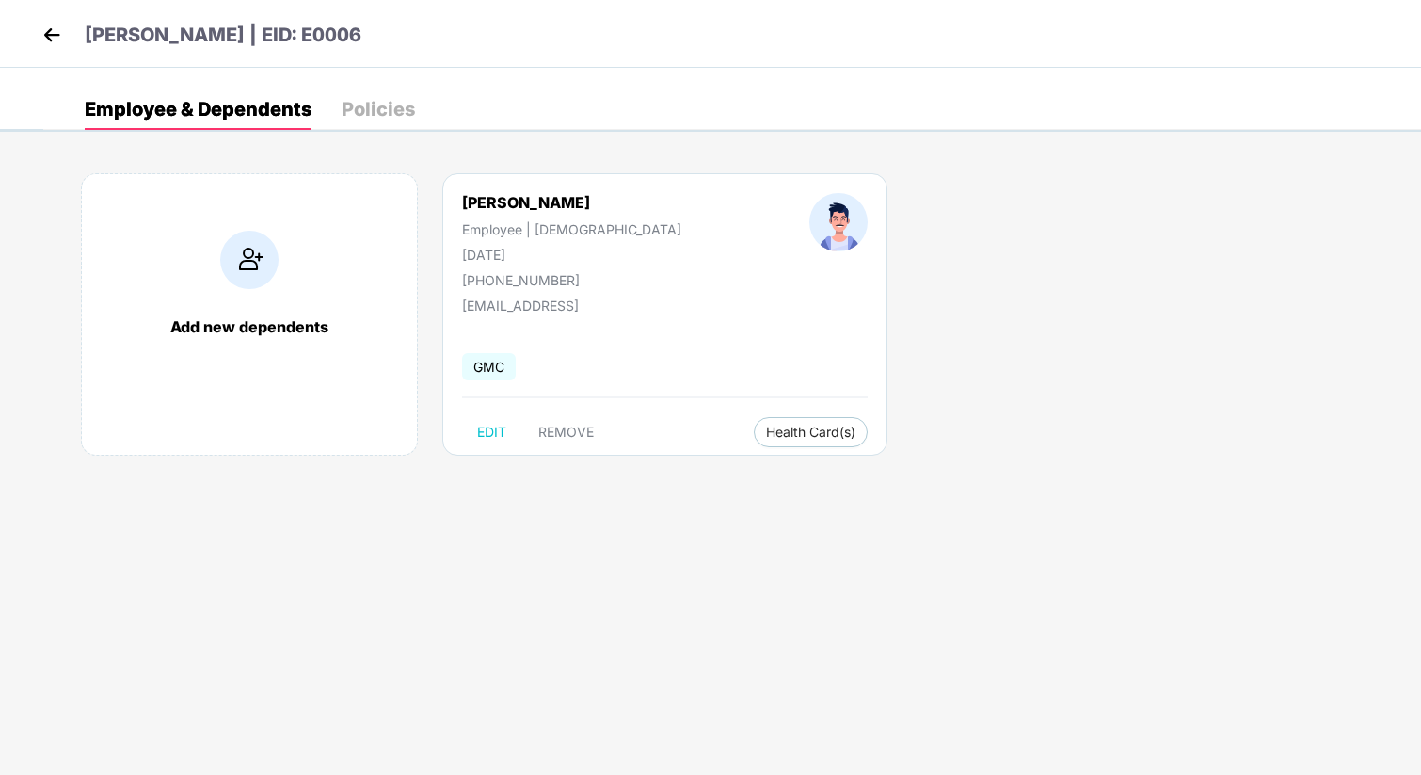
click at [898, 313] on div "Add new dependents [PERSON_NAME] Employee | [DEMOGRAPHIC_DATA] [DATE] [PHONE_NU…" at bounding box center [732, 324] width 1378 height 358
click at [42, 36] on img at bounding box center [52, 35] width 28 height 28
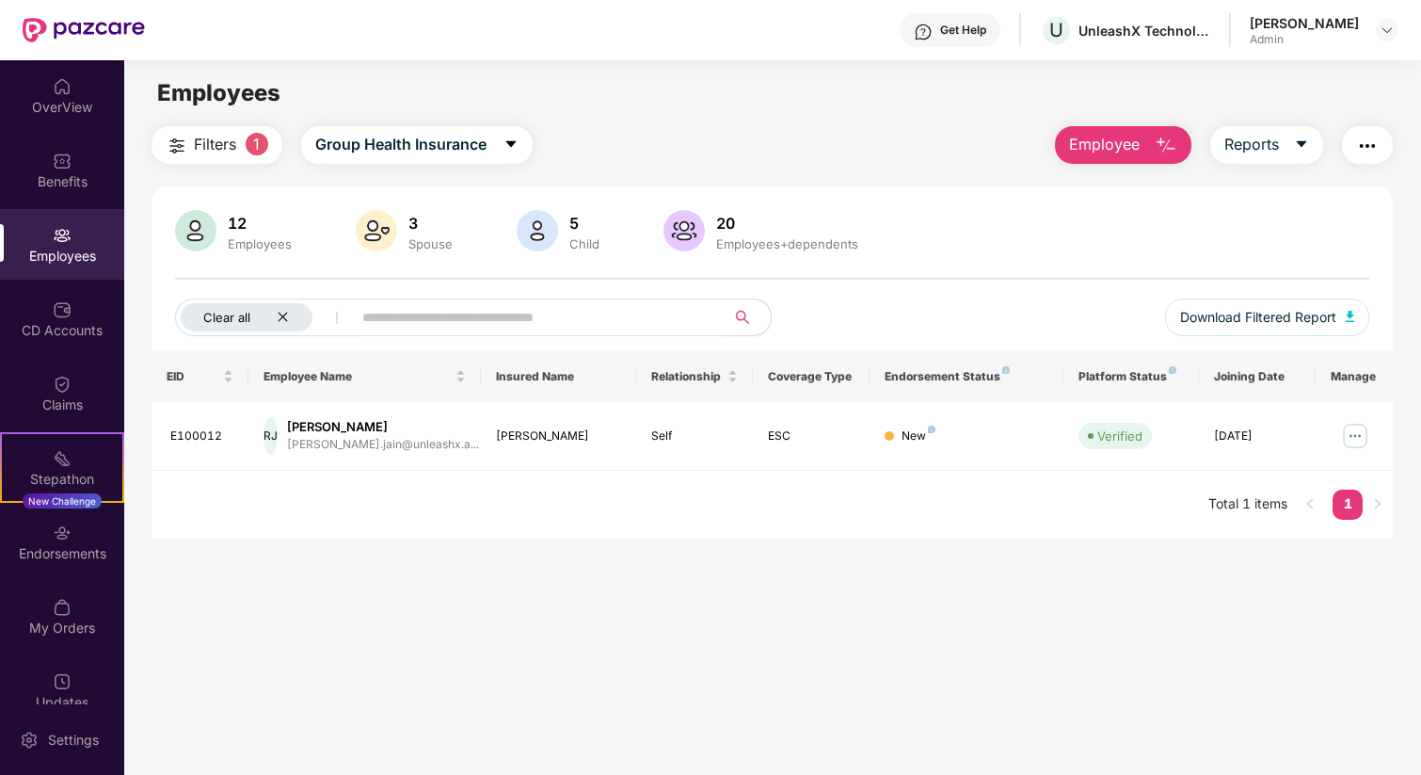
click at [288, 321] on icon "close" at bounding box center [283, 317] width 12 height 12
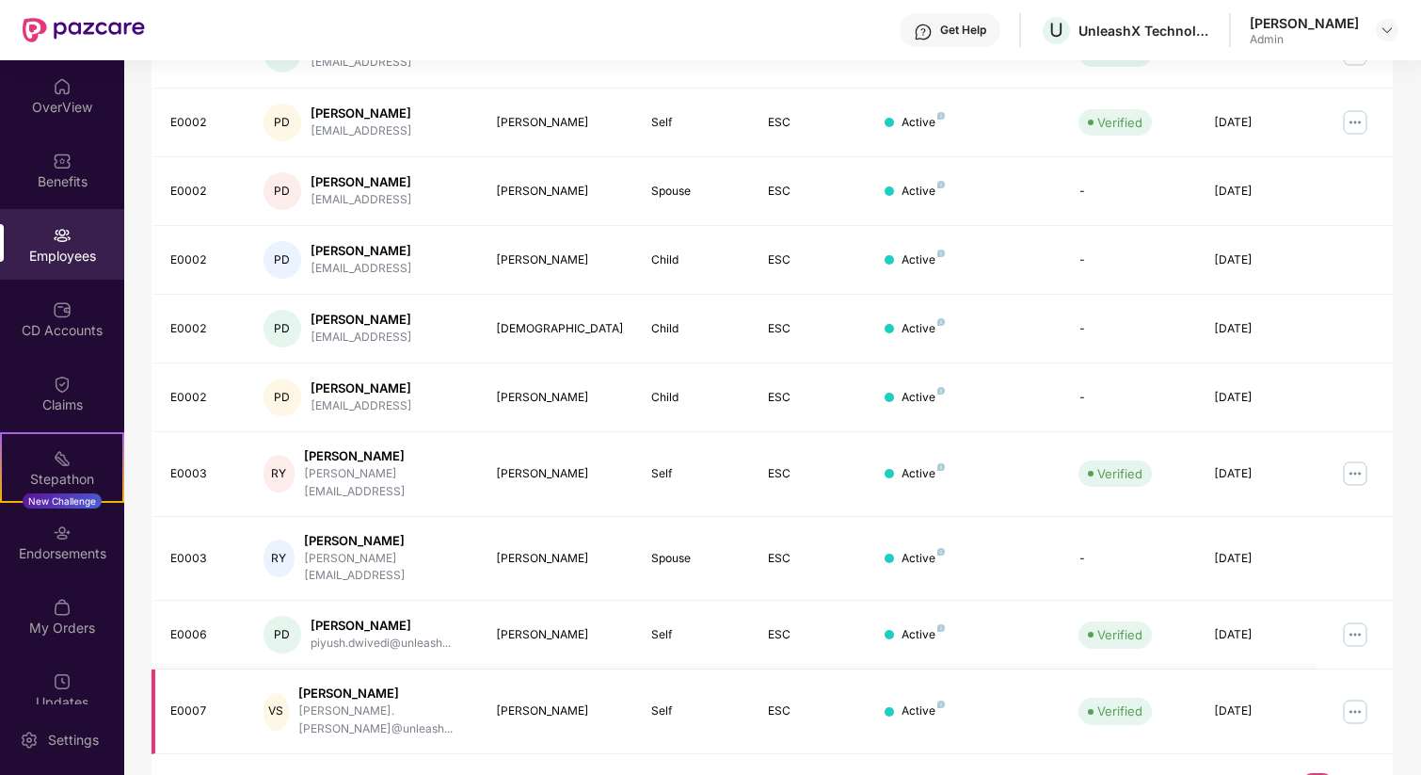
click at [1354, 697] on img at bounding box center [1355, 712] width 30 height 30
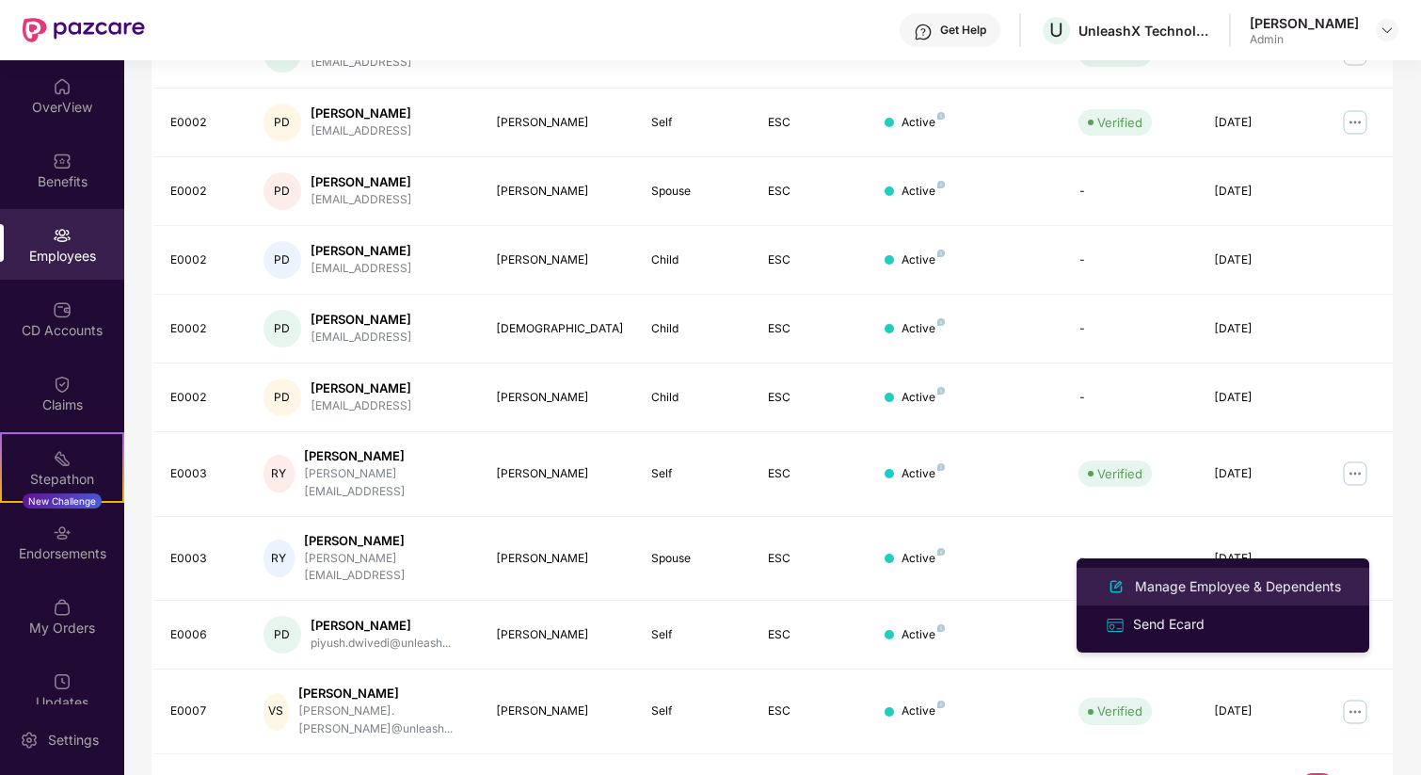
click at [1210, 584] on div "Manage Employee & Dependents" at bounding box center [1238, 586] width 214 height 21
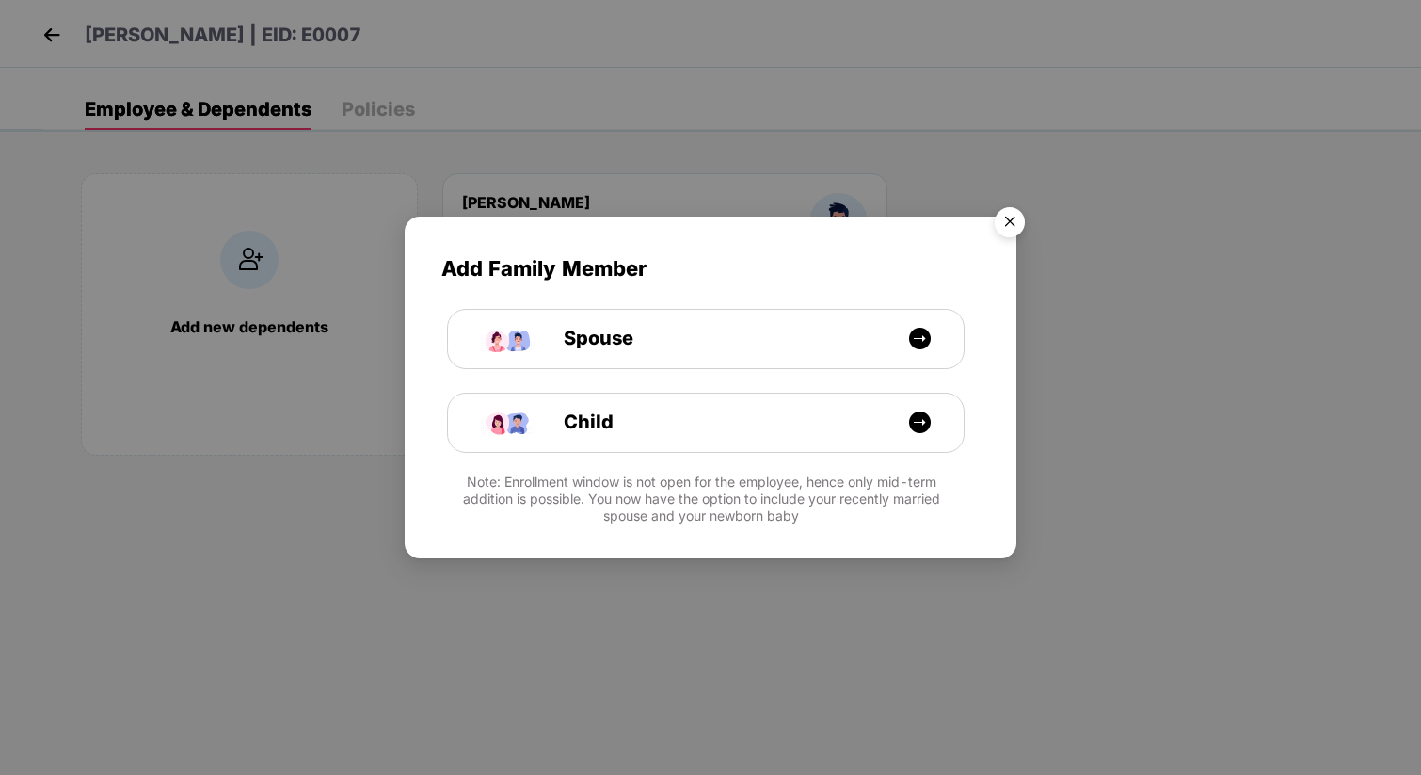
click at [1020, 222] on img "Close" at bounding box center [1010, 225] width 53 height 53
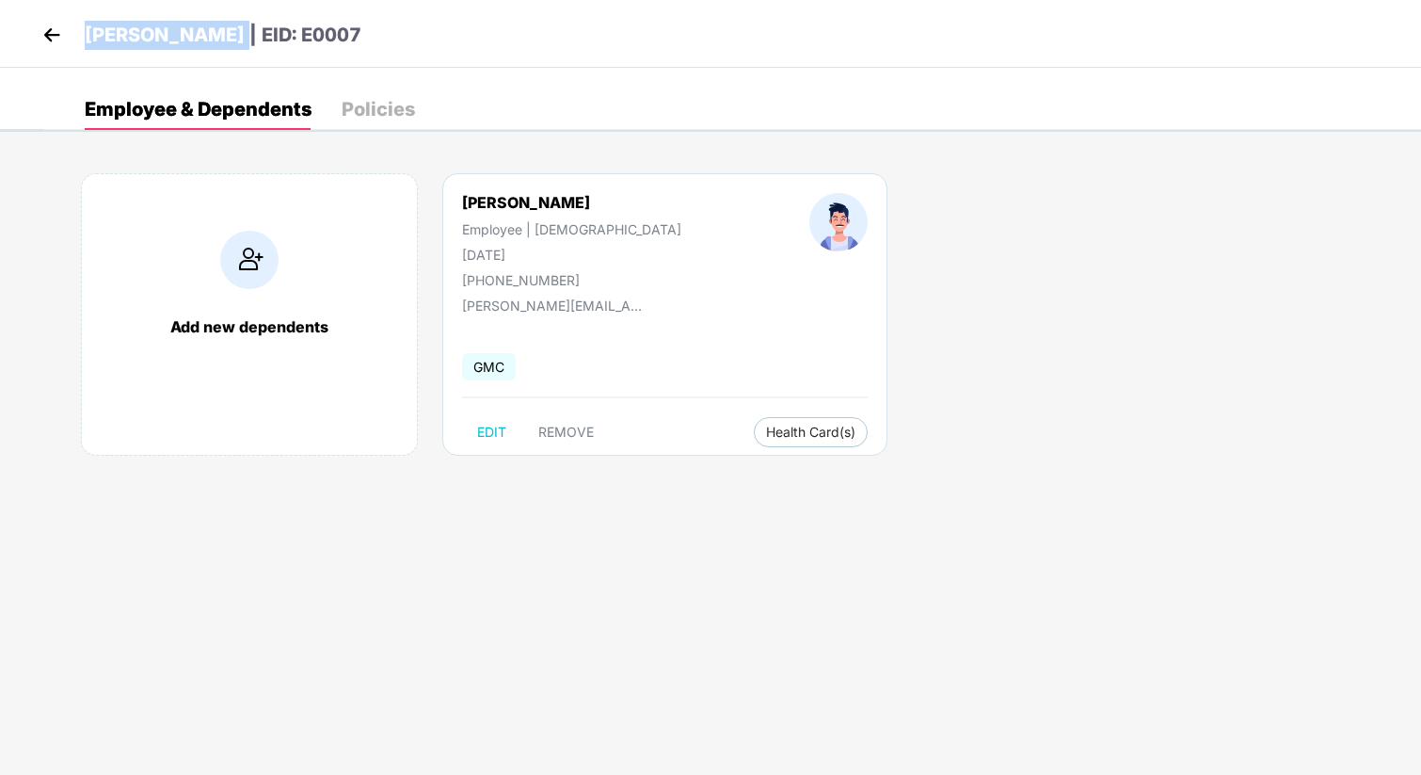
drag, startPoint x: 84, startPoint y: 36, endPoint x: 218, endPoint y: 39, distance: 134.6
click at [218, 39] on p "[PERSON_NAME] | EID: E0007" at bounding box center [223, 35] width 277 height 29
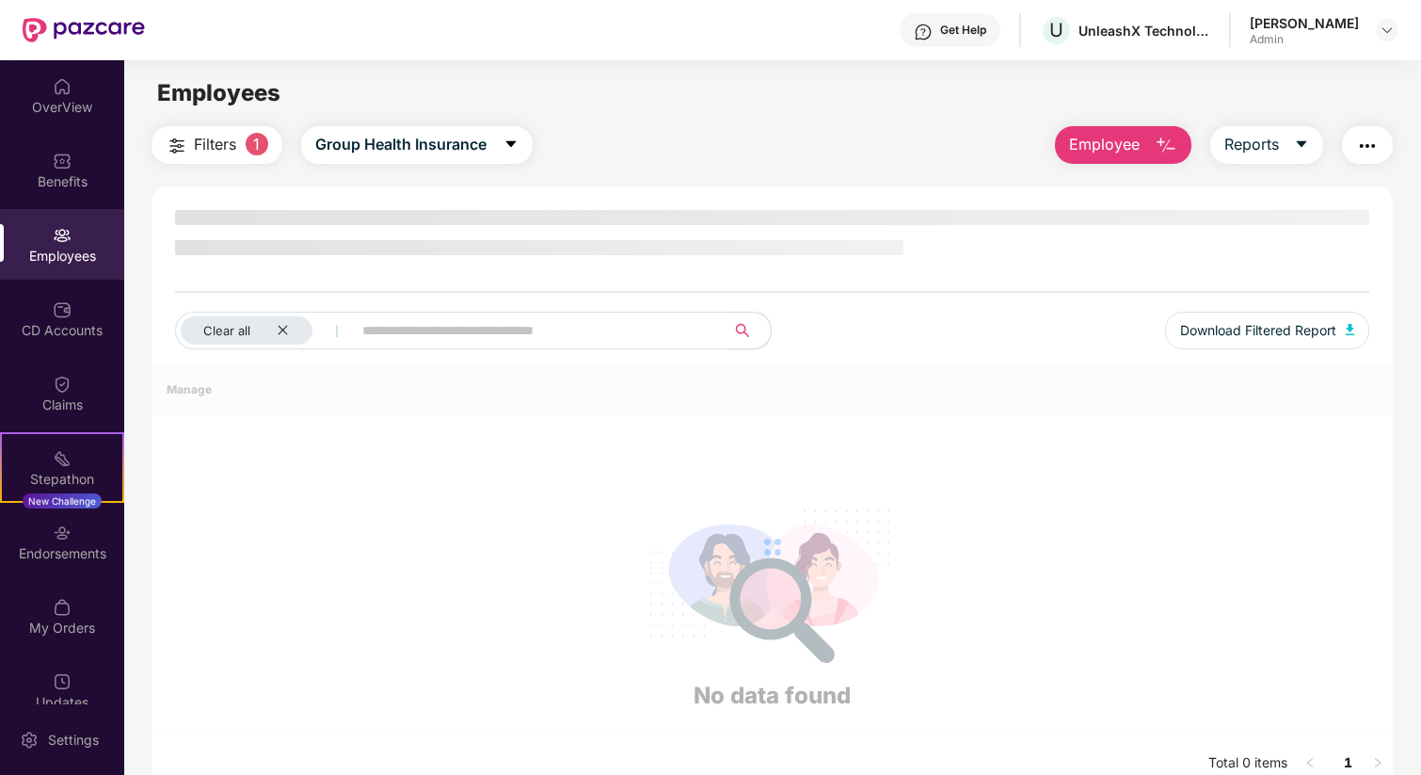
copy p "[PERSON_NAME]"
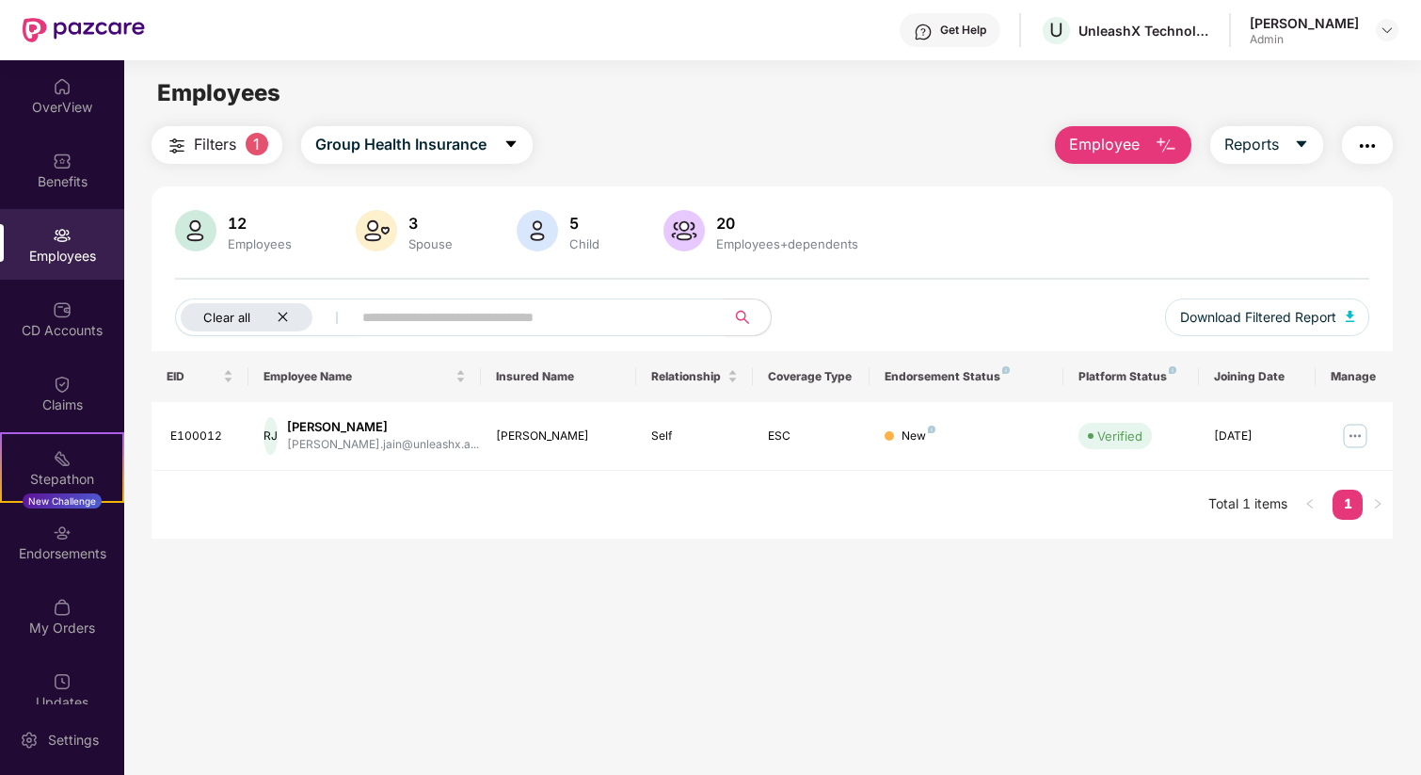
click at [282, 313] on icon "close" at bounding box center [283, 317] width 12 height 12
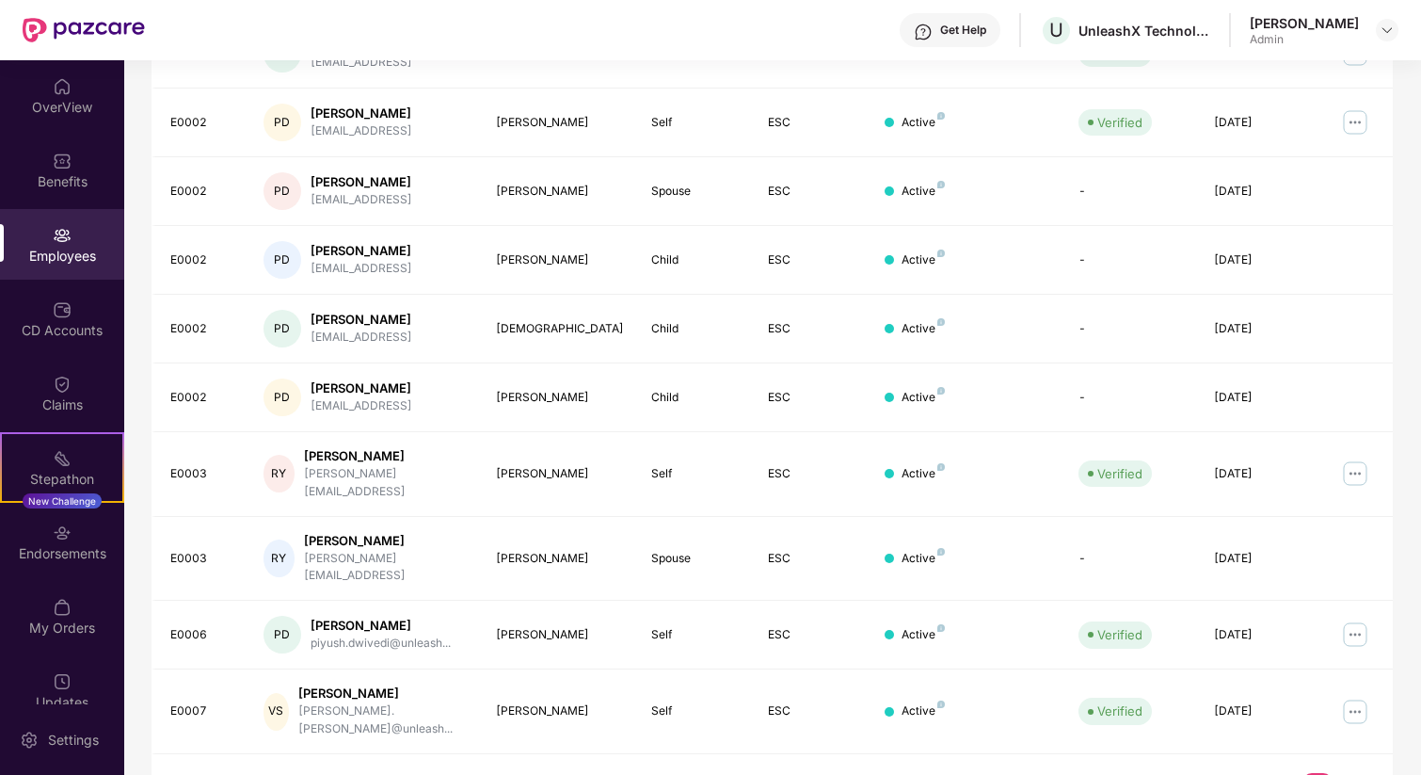
click at [1349, 773] on link "2" at bounding box center [1348, 787] width 30 height 28
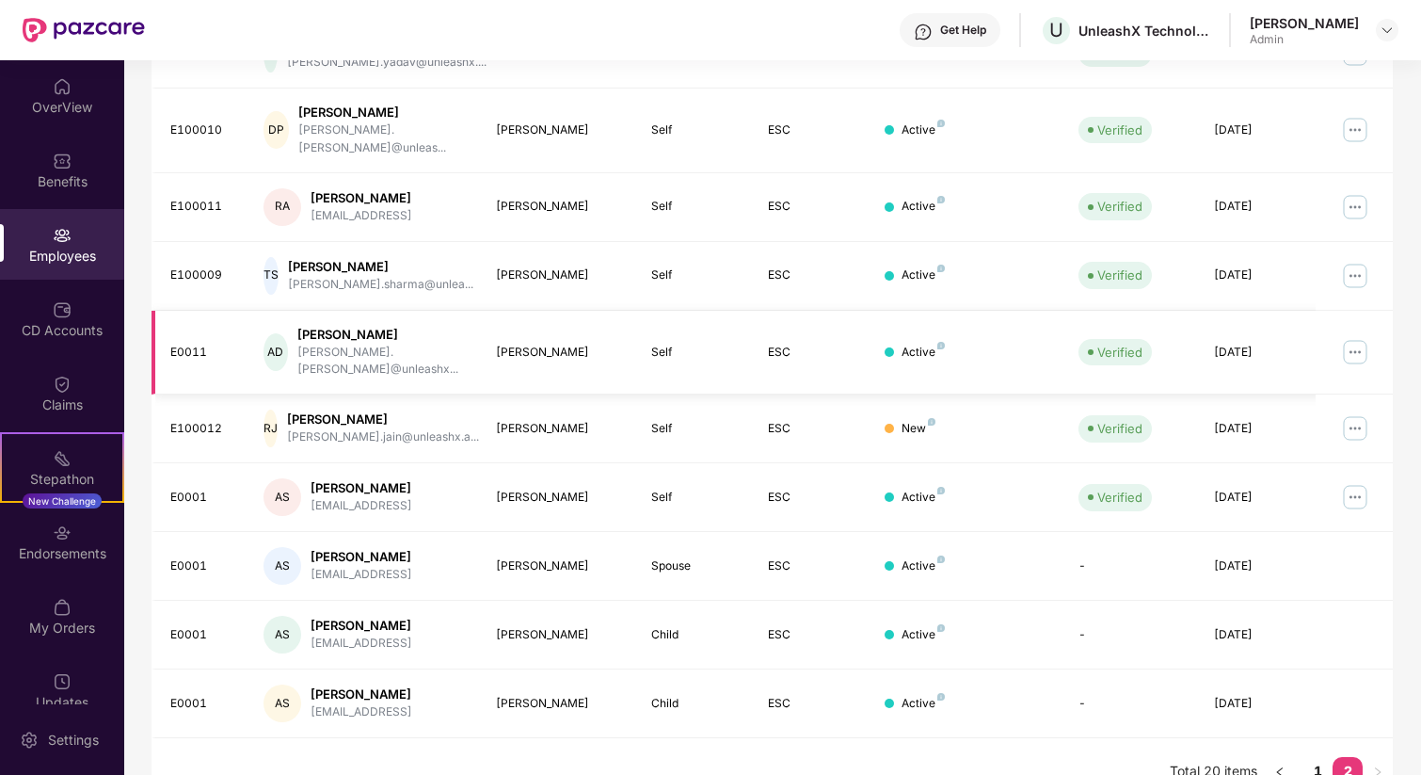
click at [1360, 337] on img at bounding box center [1355, 352] width 30 height 30
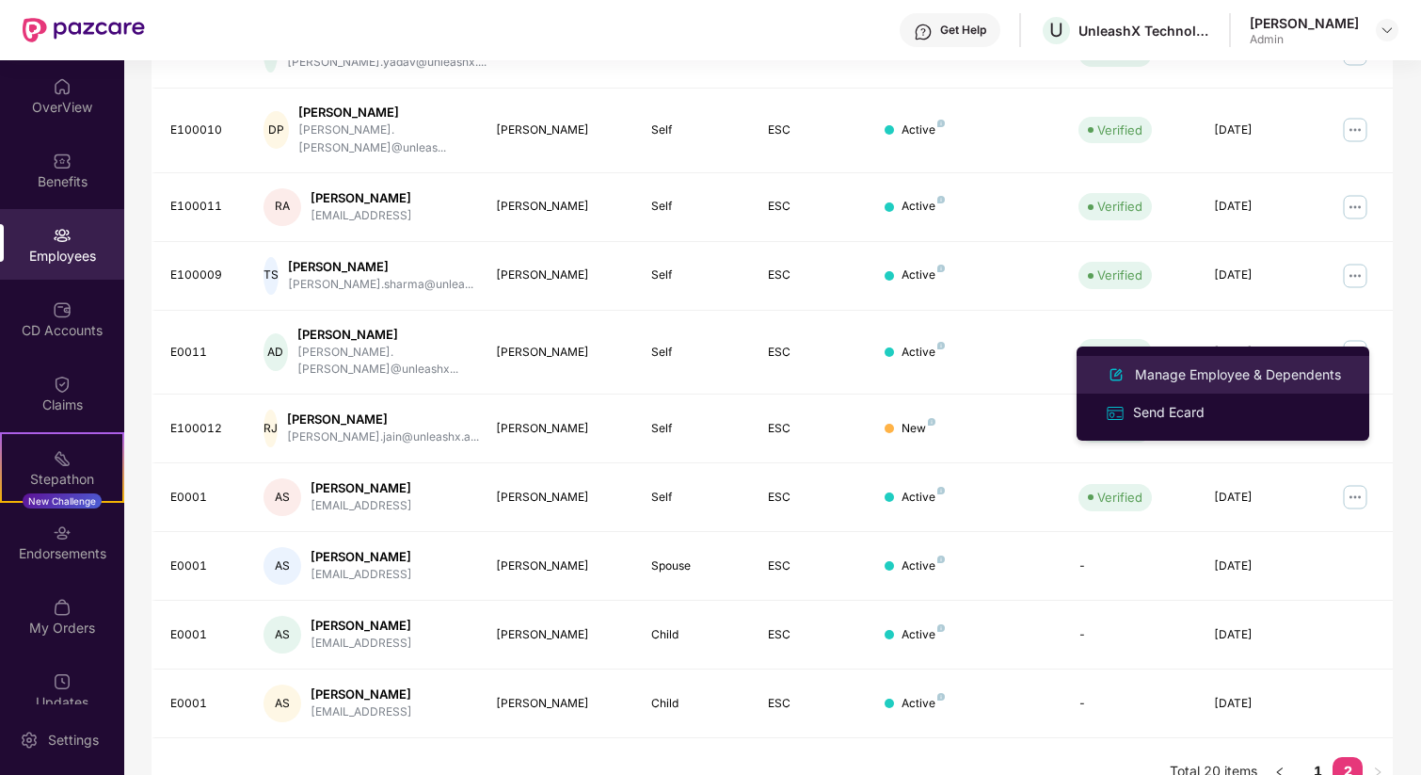
click at [1202, 377] on div "Manage Employee & Dependents" at bounding box center [1238, 374] width 214 height 21
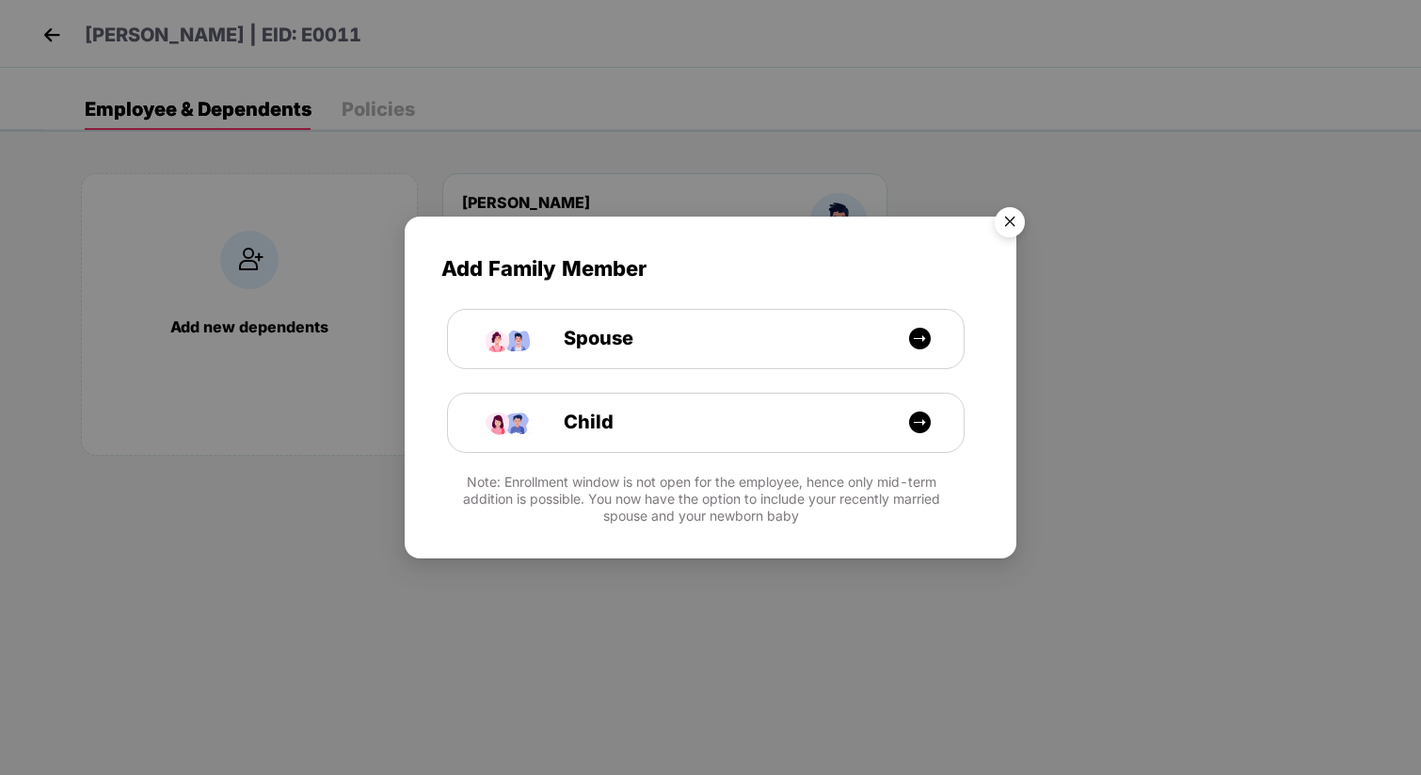
click at [1016, 226] on img "Close" at bounding box center [1010, 225] width 53 height 53
